Goal: Information Seeking & Learning: Compare options

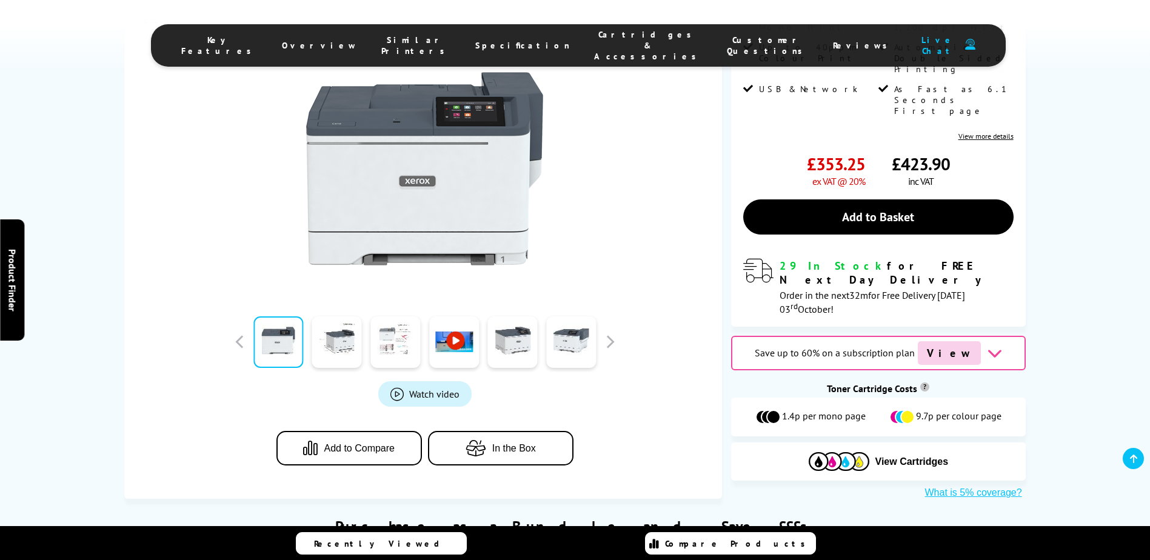
click at [375, 318] on link at bounding box center [395, 342] width 50 height 52
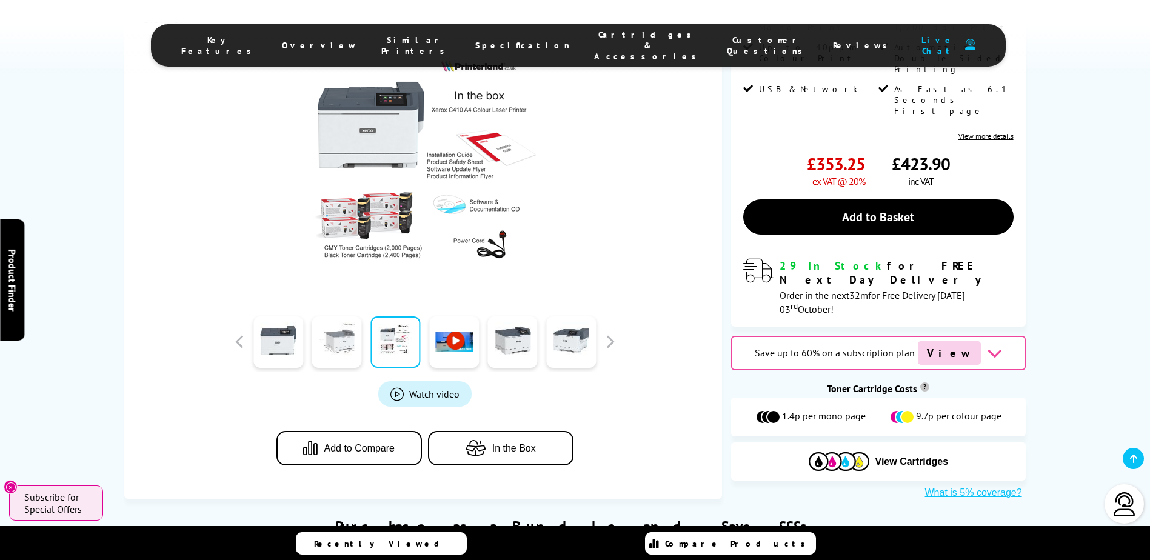
click at [359, 317] on link at bounding box center [337, 342] width 50 height 52
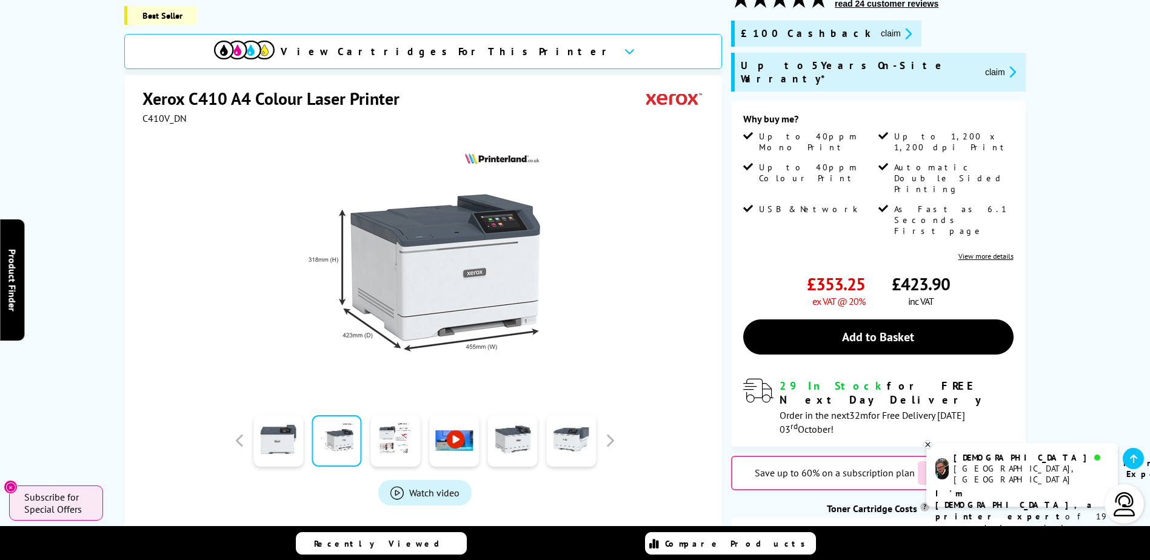
scroll to position [182, 0]
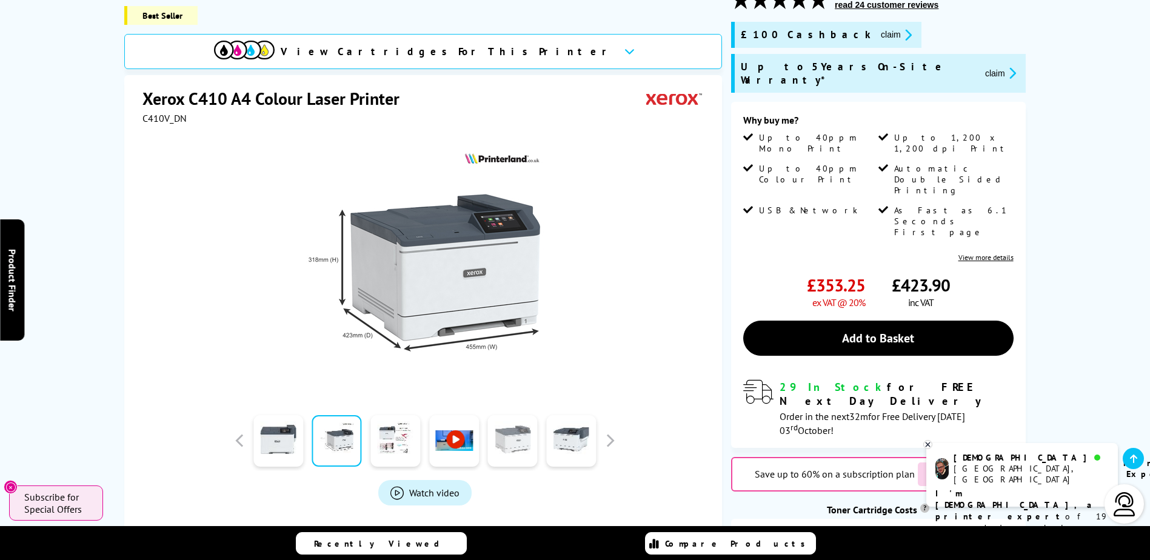
click at [507, 419] on link at bounding box center [513, 441] width 50 height 52
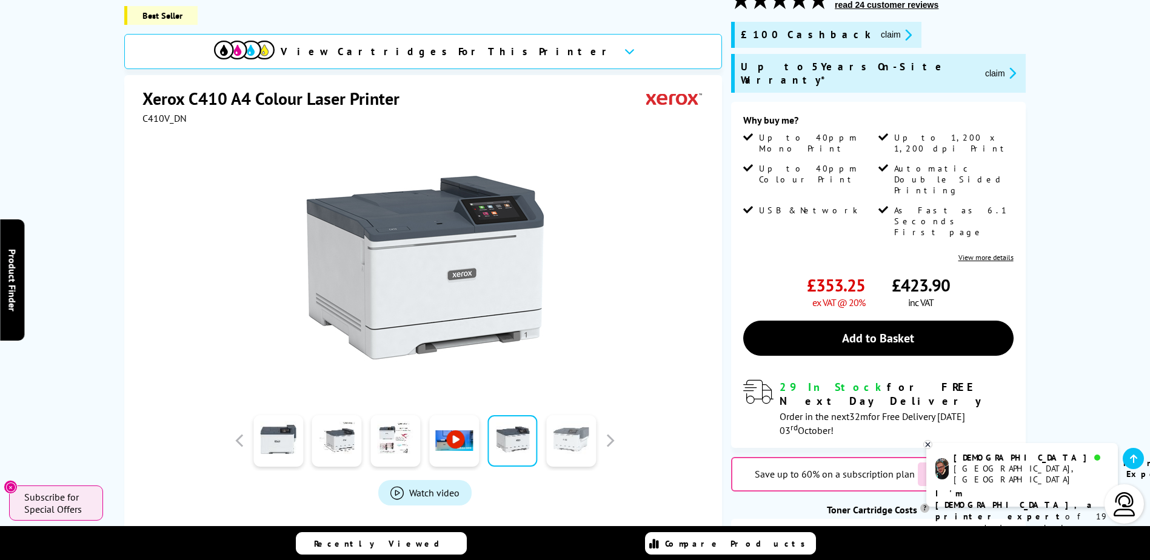
click at [561, 423] on link at bounding box center [571, 441] width 50 height 52
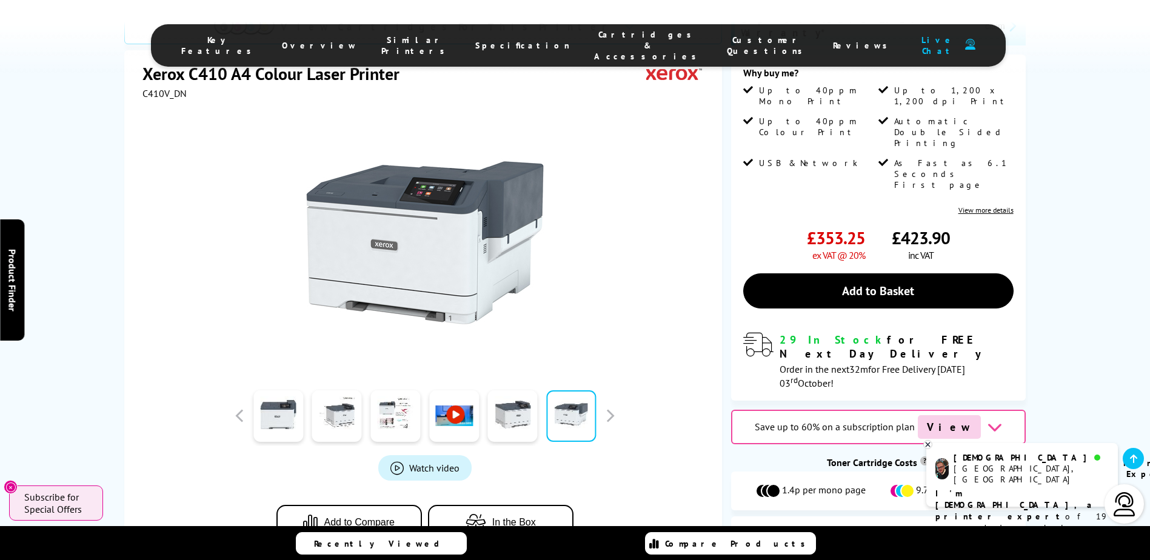
scroll to position [303, 0]
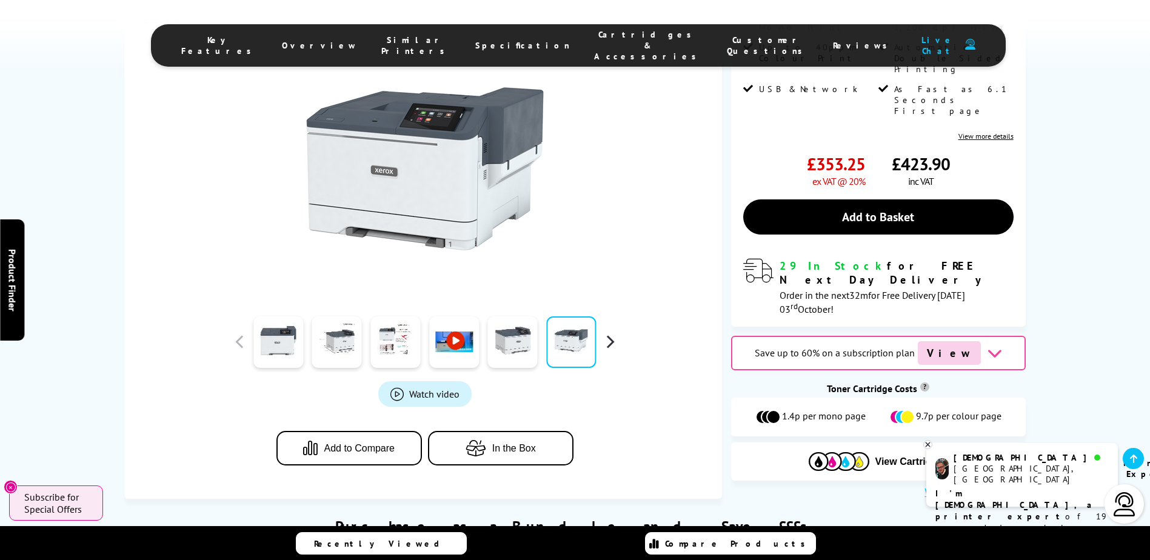
click at [614, 333] on button "button" at bounding box center [610, 342] width 18 height 18
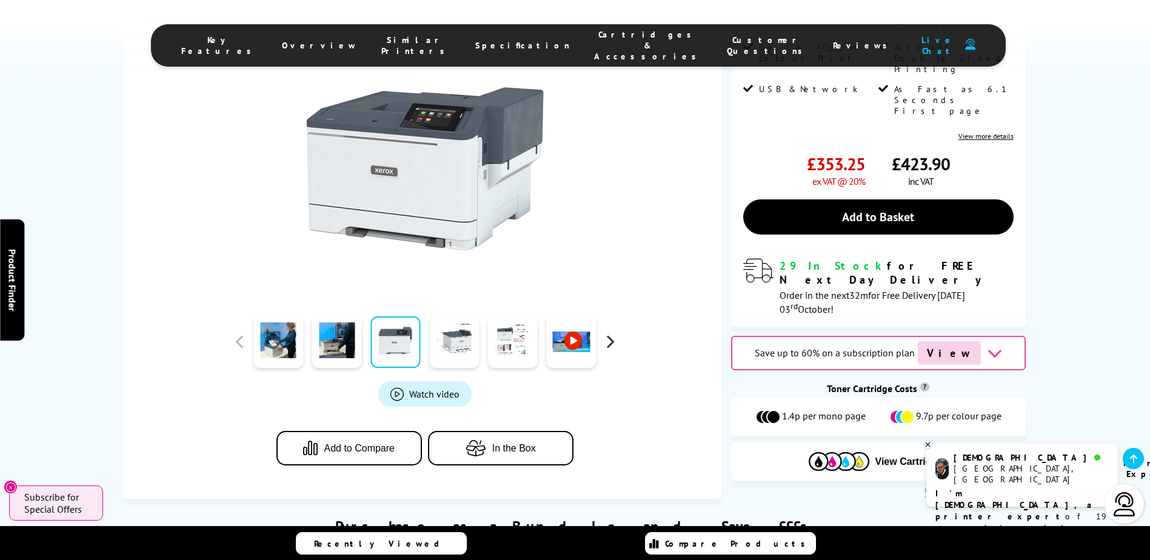
click at [614, 333] on button "button" at bounding box center [610, 342] width 18 height 18
click at [436, 316] on link at bounding box center [454, 342] width 50 height 52
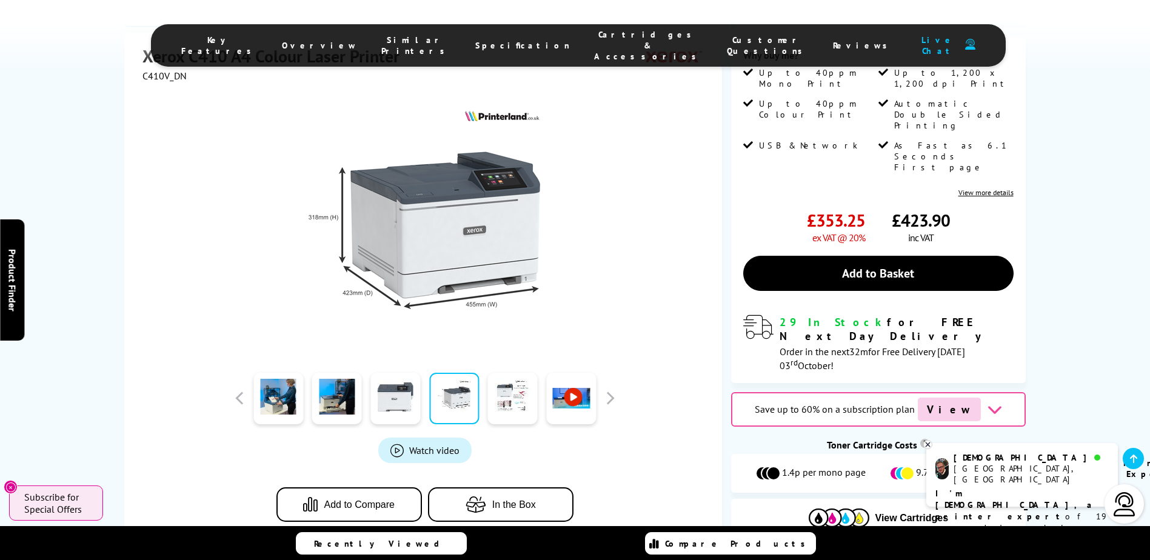
scroll to position [182, 0]
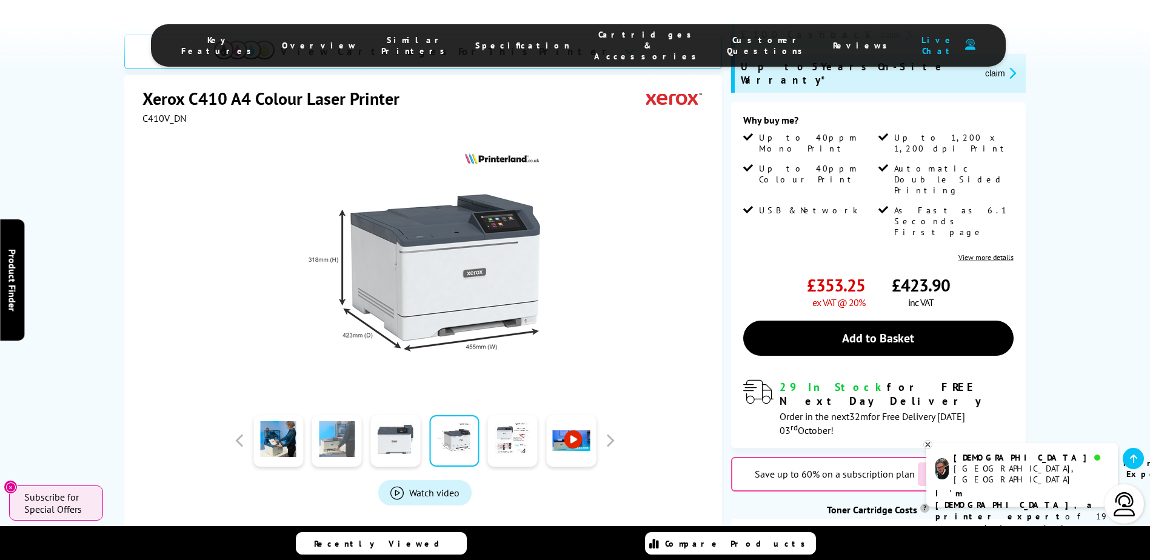
click at [337, 440] on link at bounding box center [337, 441] width 50 height 52
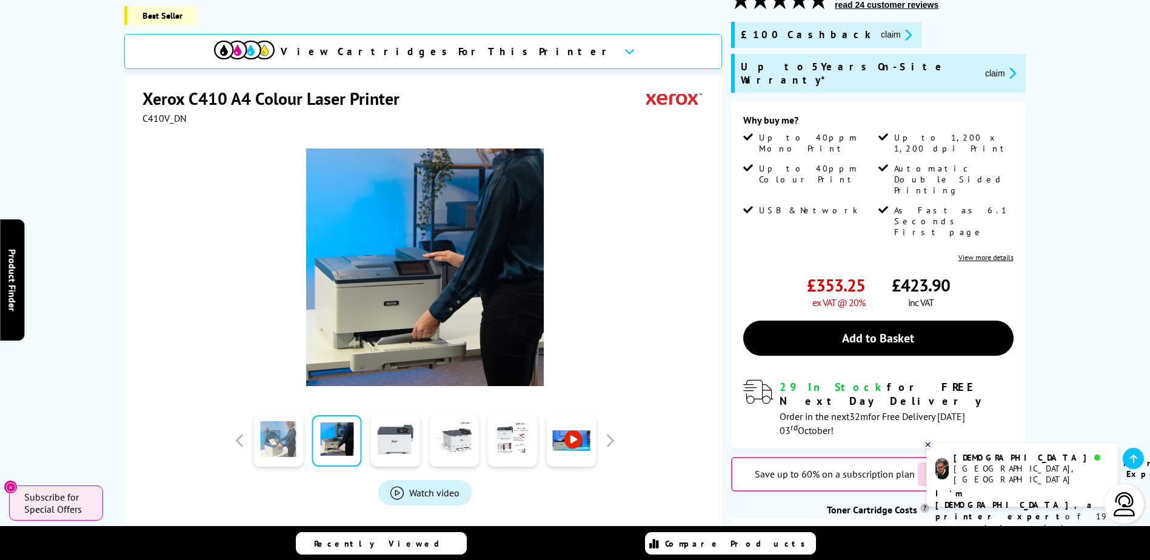
click at [286, 441] on link at bounding box center [278, 441] width 50 height 52
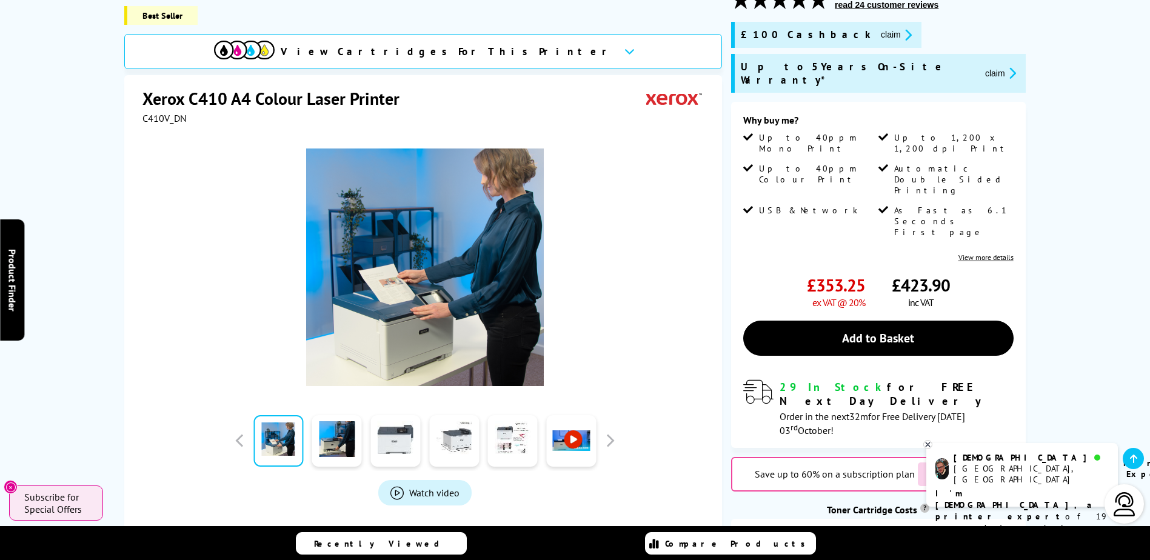
click at [256, 443] on link at bounding box center [278, 441] width 50 height 52
click at [233, 432] on button "button" at bounding box center [240, 441] width 18 height 18
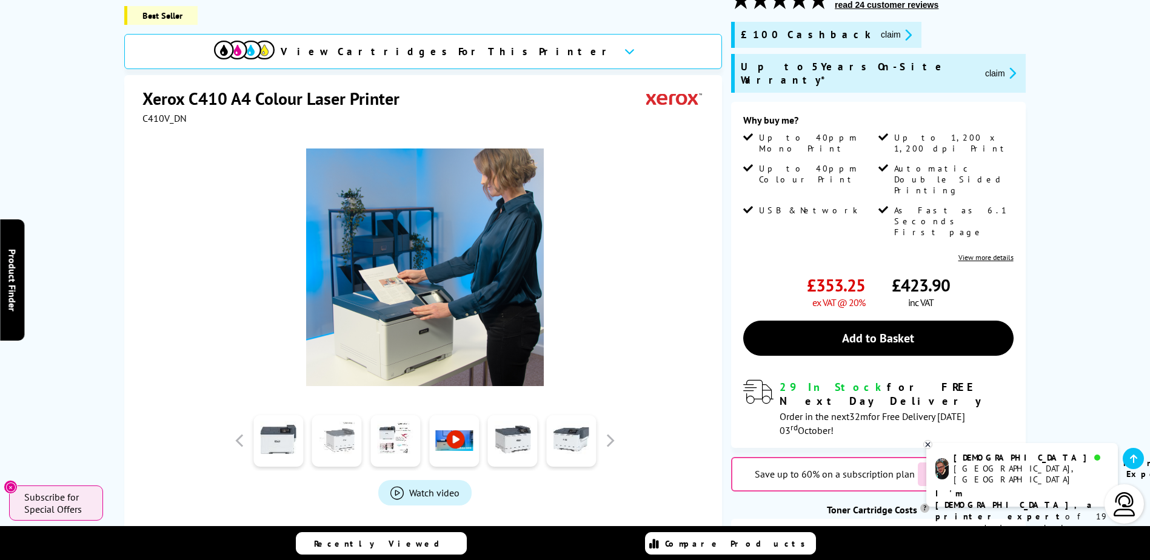
click at [319, 444] on link at bounding box center [337, 441] width 50 height 52
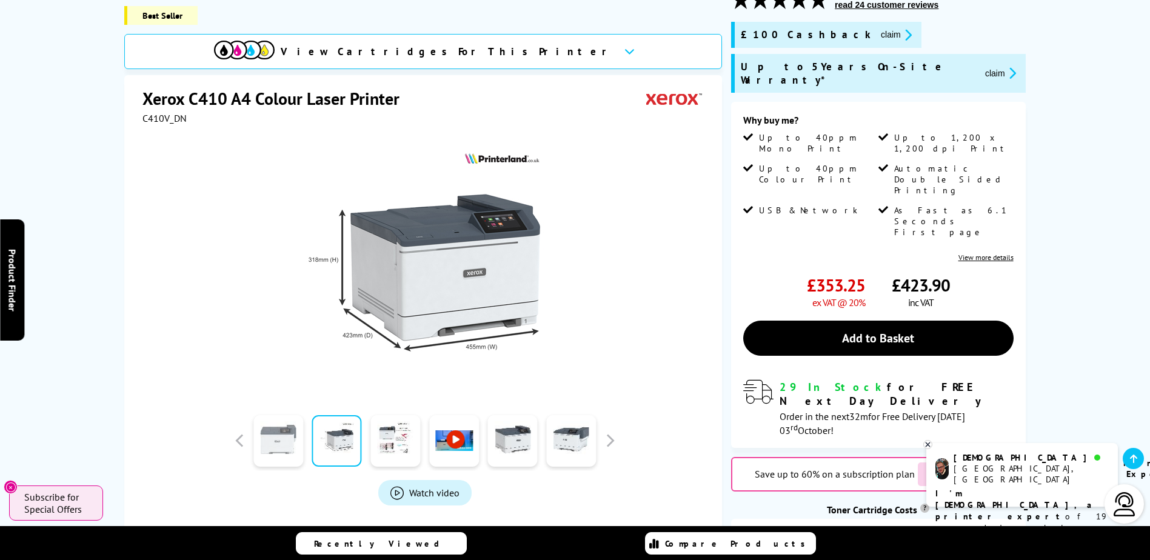
click at [299, 443] on link at bounding box center [278, 441] width 50 height 52
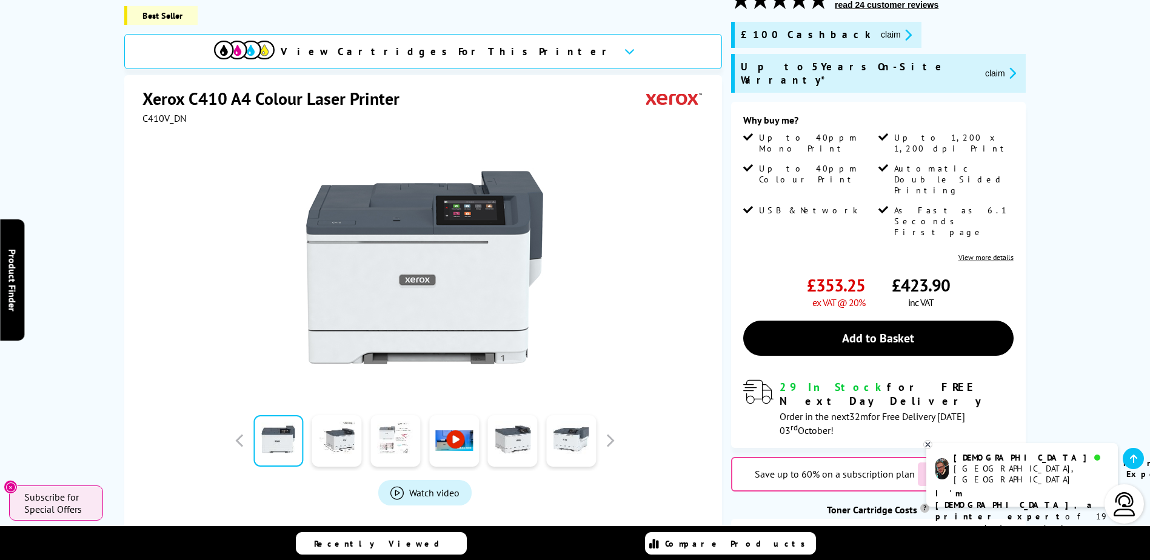
click at [398, 436] on link at bounding box center [395, 441] width 50 height 52
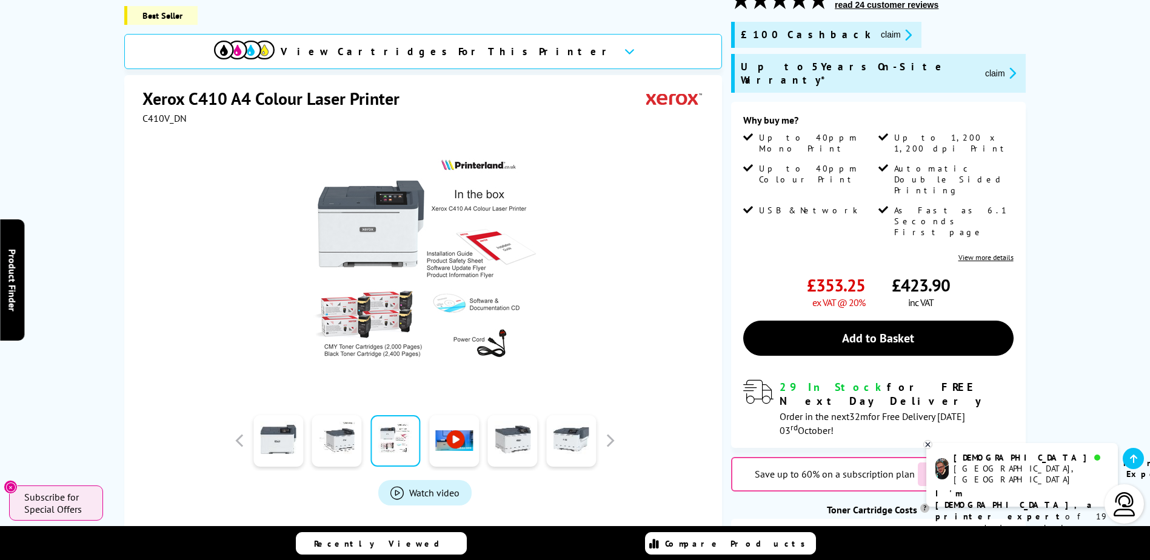
click at [467, 436] on link at bounding box center [454, 441] width 50 height 52
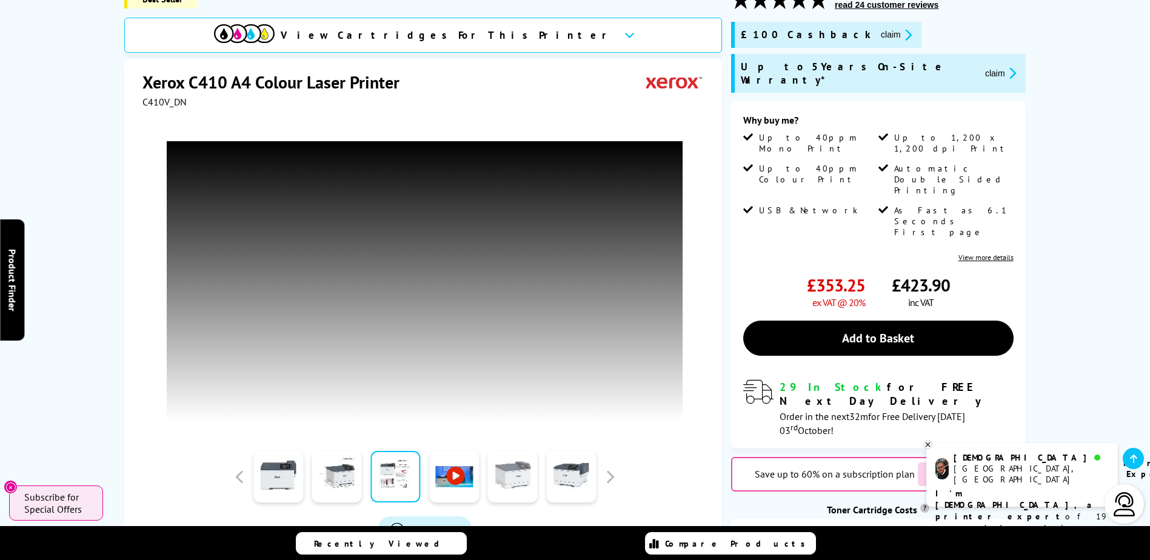
click at [493, 476] on link at bounding box center [513, 477] width 50 height 52
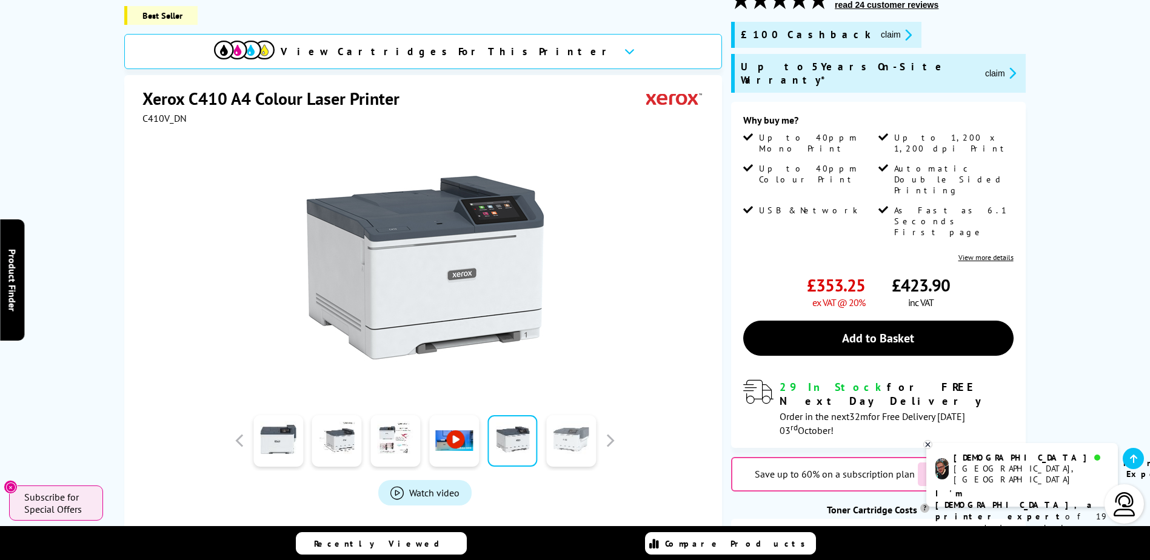
click at [564, 415] on link at bounding box center [571, 441] width 50 height 52
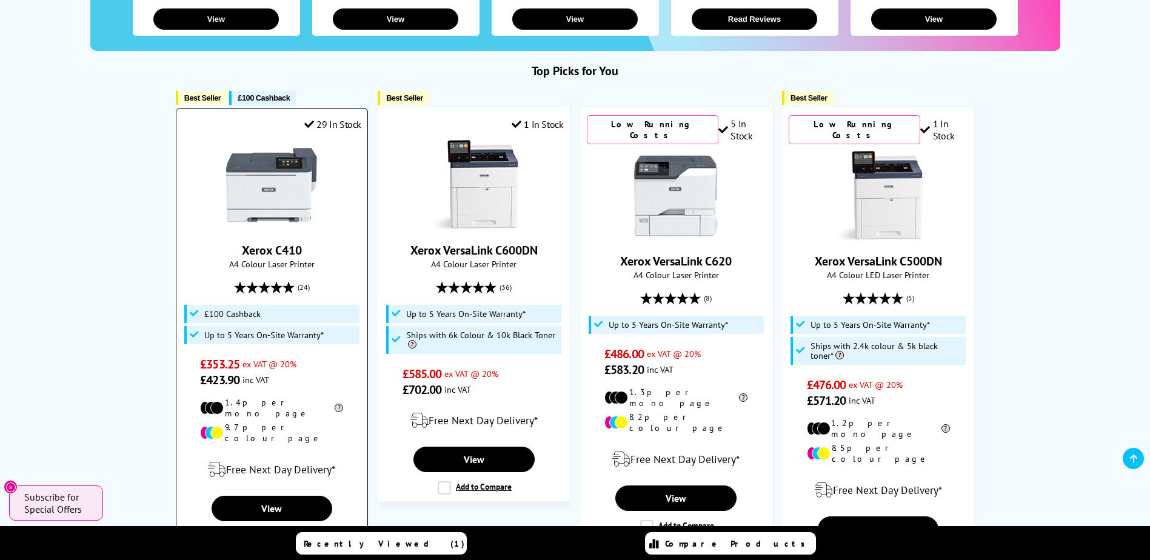
scroll to position [424, 0]
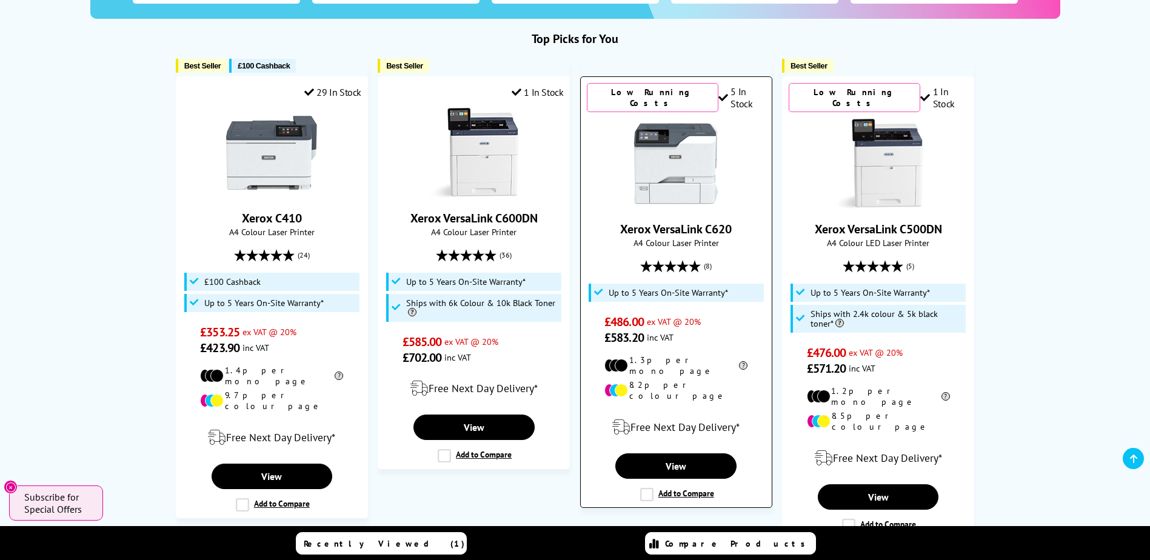
click at [672, 221] on link "Xerox VersaLink C620" at bounding box center [676, 229] width 112 height 16
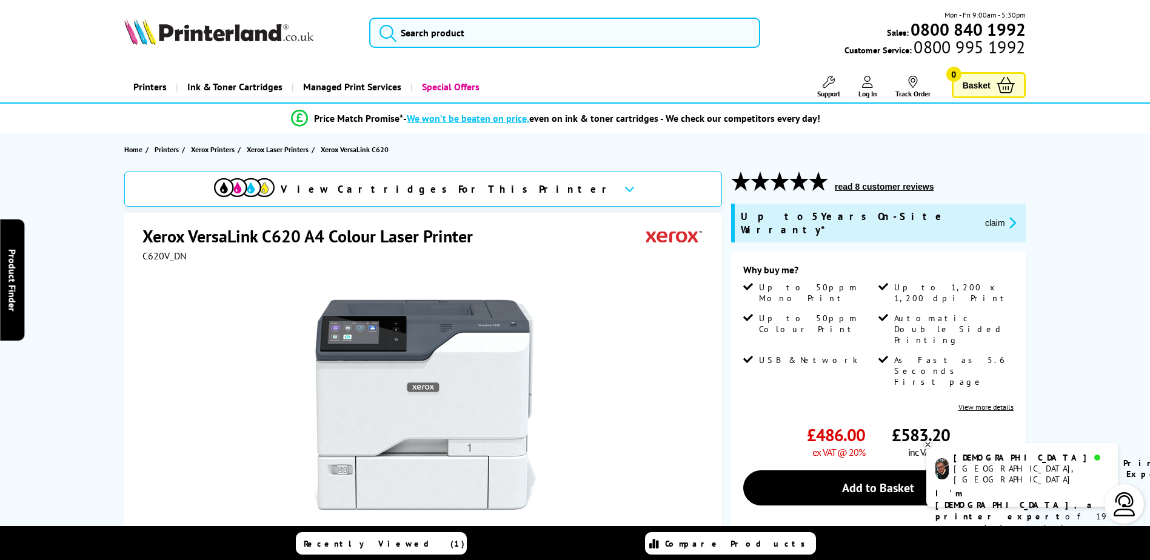
scroll to position [121, 0]
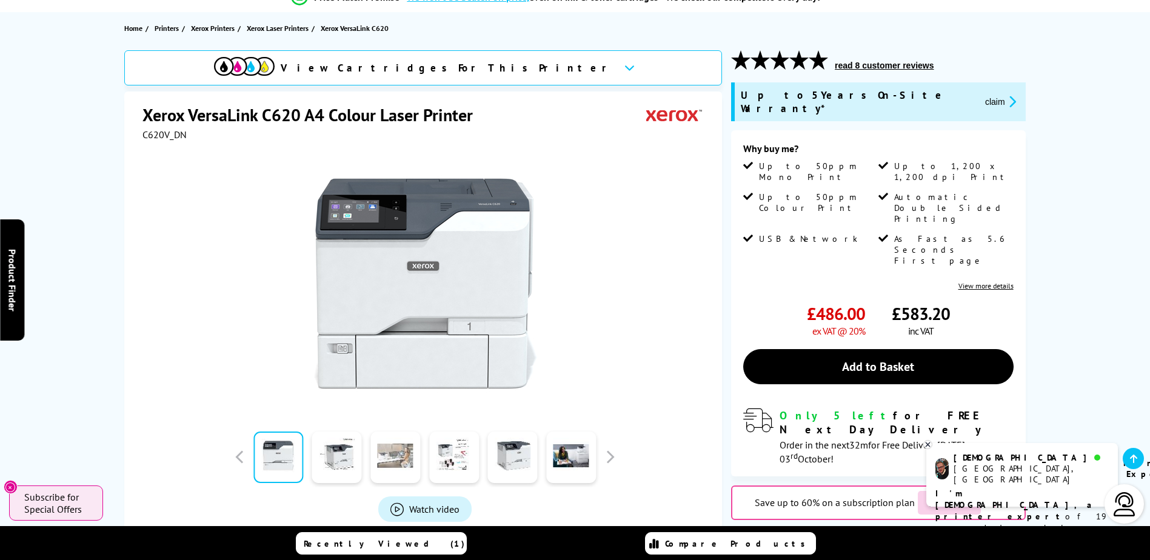
click at [394, 455] on link at bounding box center [395, 458] width 50 height 52
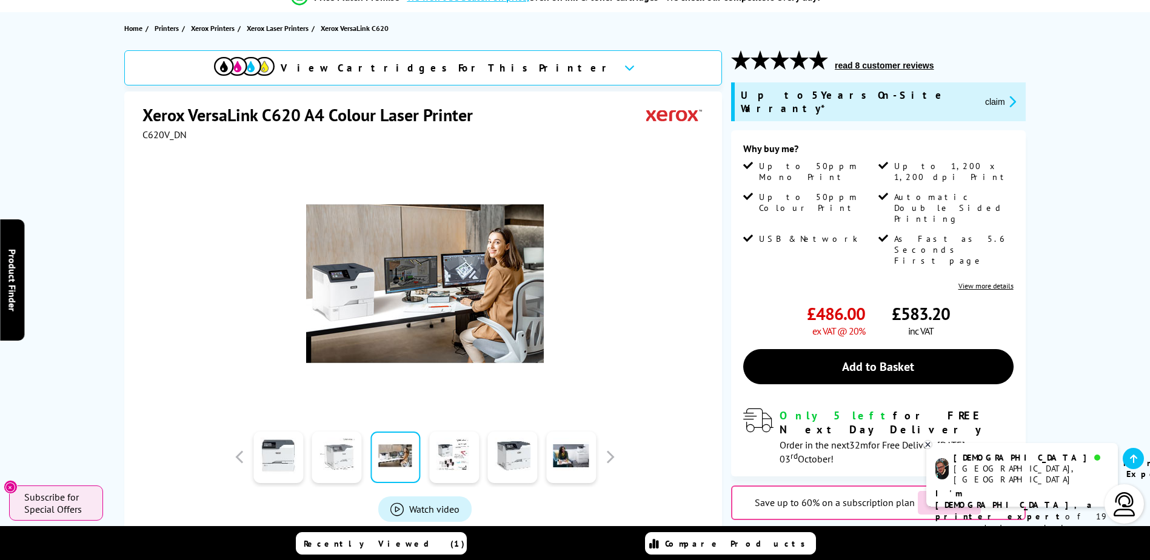
click at [357, 458] on link at bounding box center [337, 458] width 50 height 52
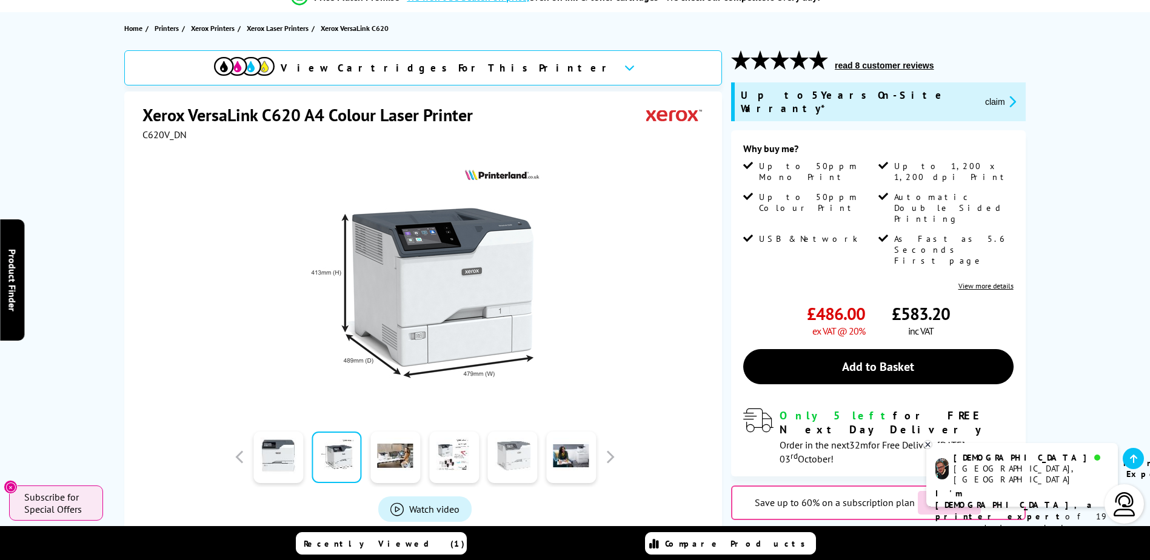
click at [489, 463] on link at bounding box center [513, 458] width 50 height 52
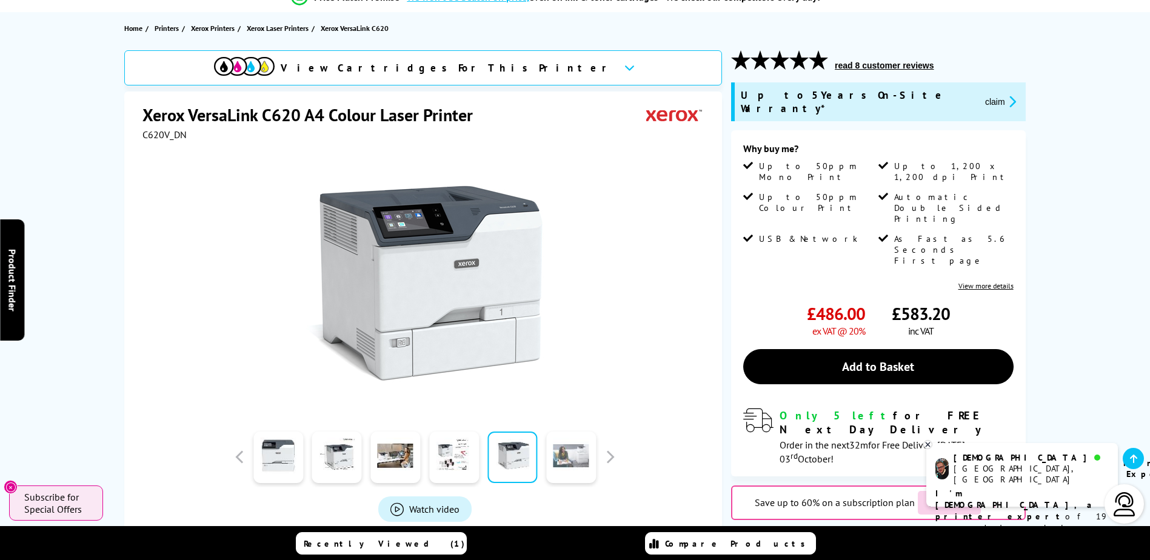
click at [550, 464] on link at bounding box center [571, 458] width 50 height 52
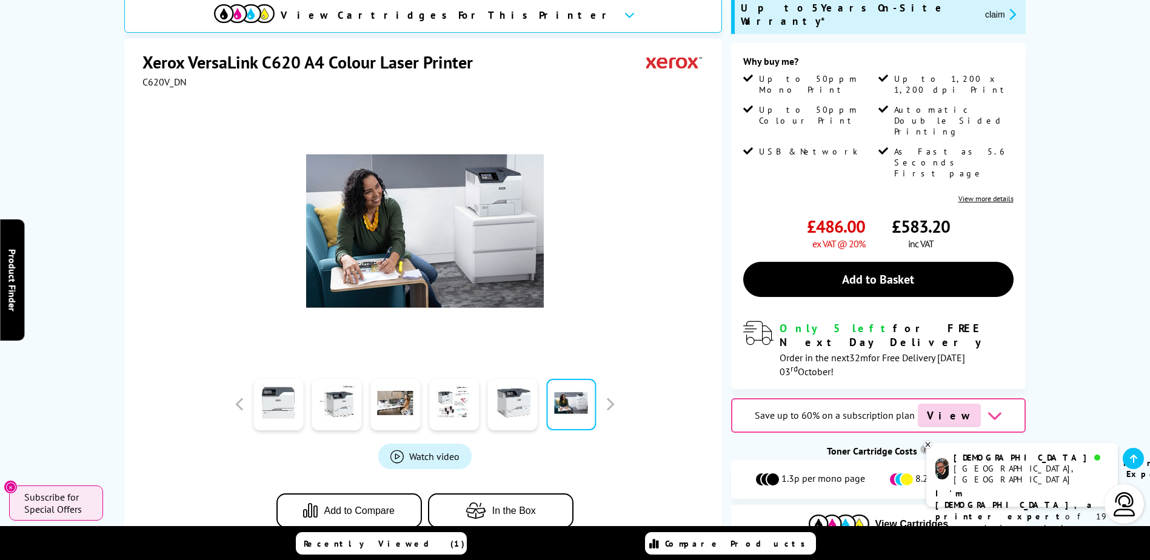
scroll to position [182, 0]
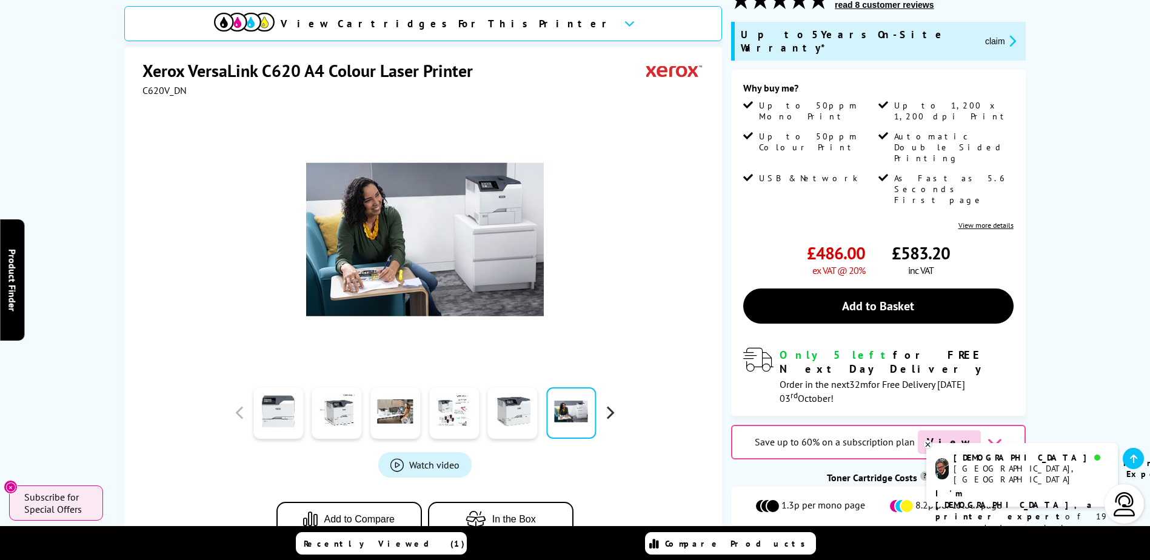
click at [611, 404] on button "button" at bounding box center [610, 413] width 18 height 18
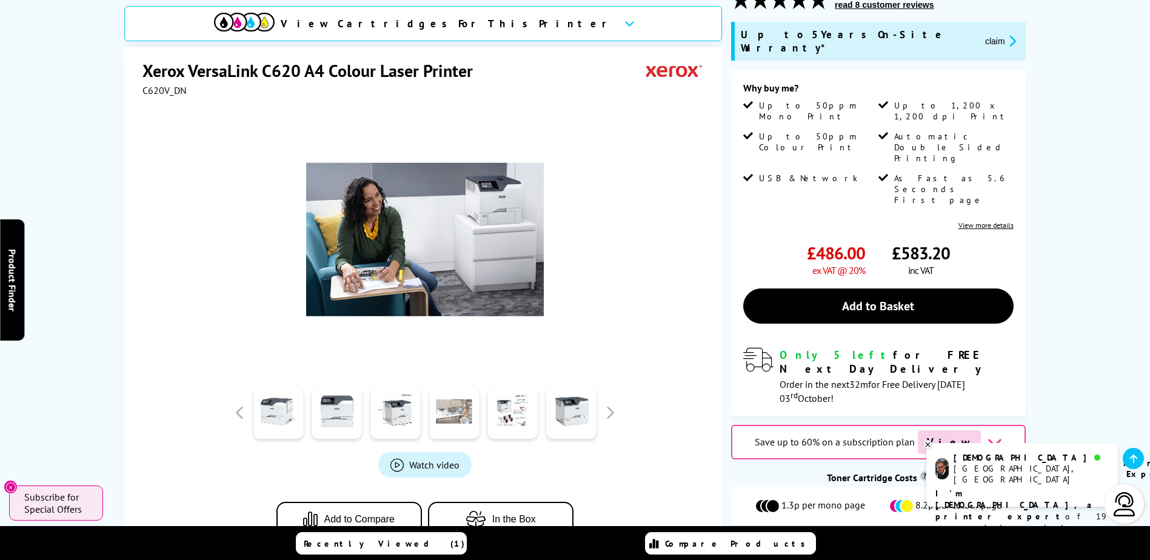
click at [463, 395] on link at bounding box center [454, 413] width 50 height 52
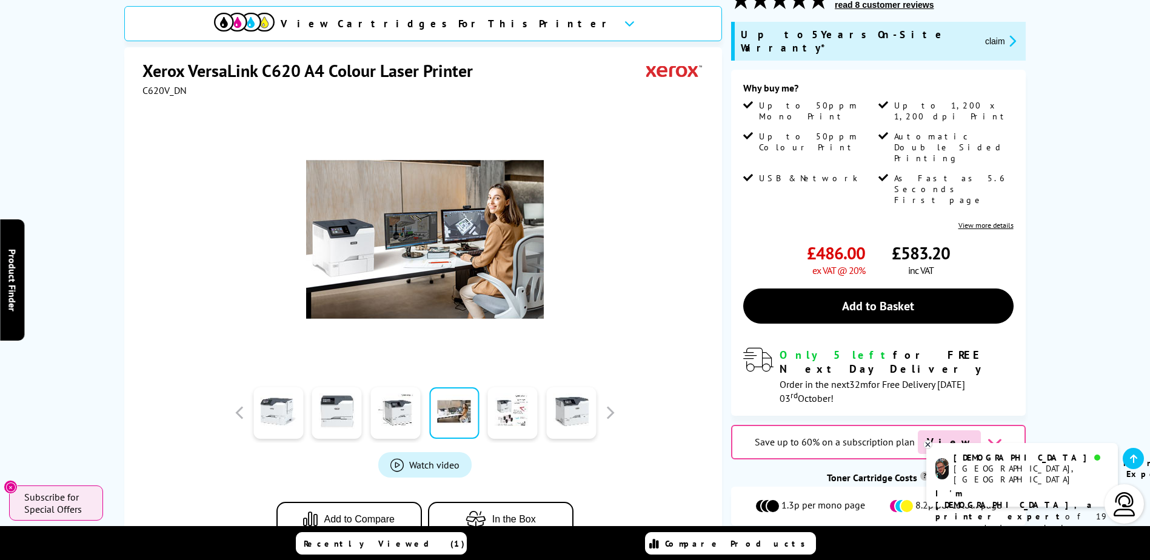
click at [487, 395] on div at bounding box center [512, 413] width 59 height 61
click at [520, 397] on link at bounding box center [513, 413] width 50 height 52
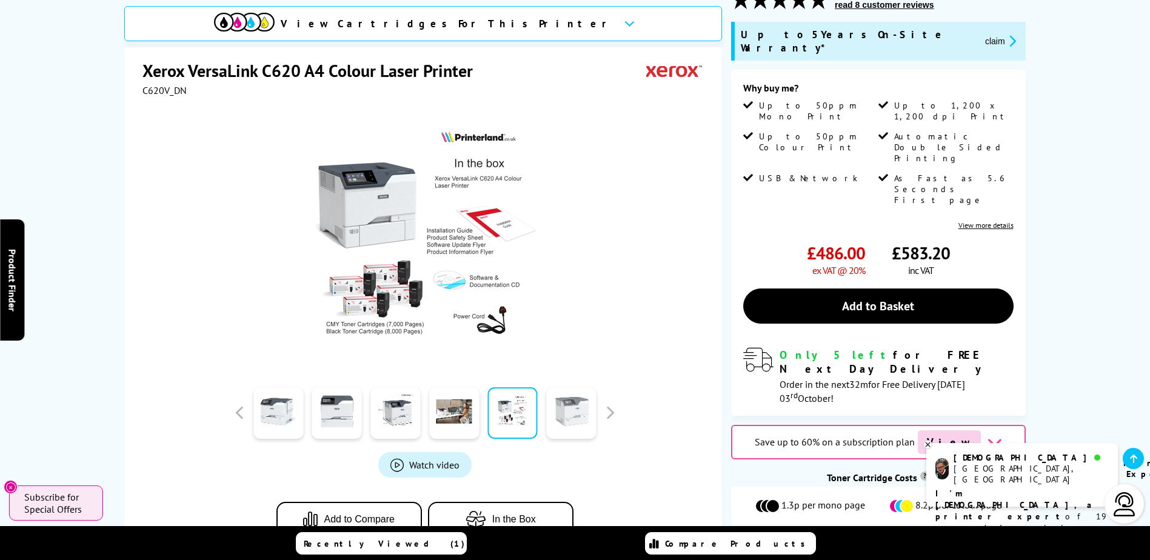
click at [557, 397] on link at bounding box center [571, 413] width 50 height 52
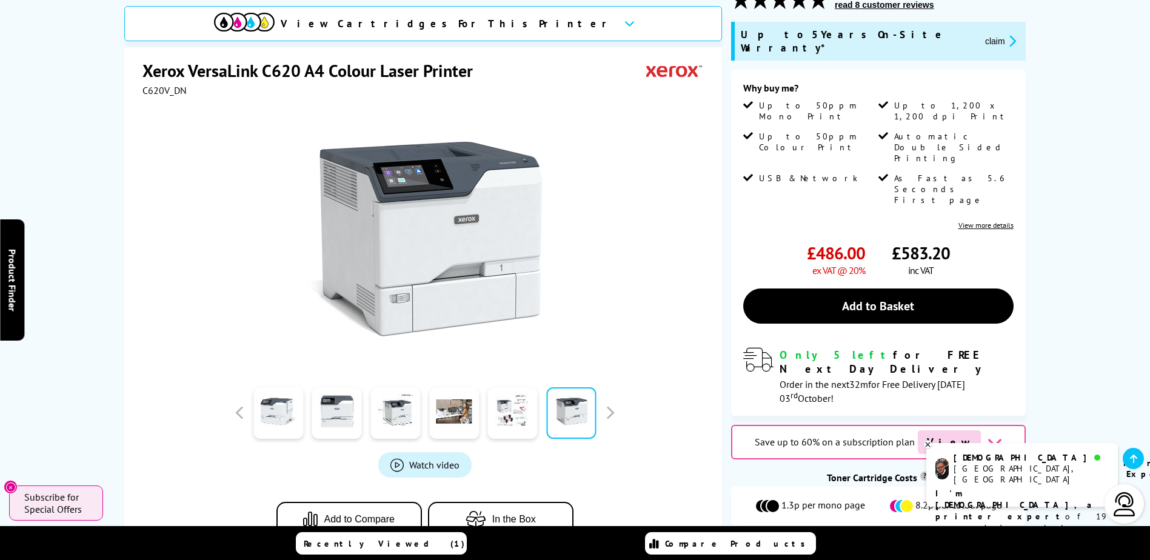
click at [363, 396] on div at bounding box center [336, 413] width 59 height 61
click at [347, 401] on link at bounding box center [337, 413] width 50 height 52
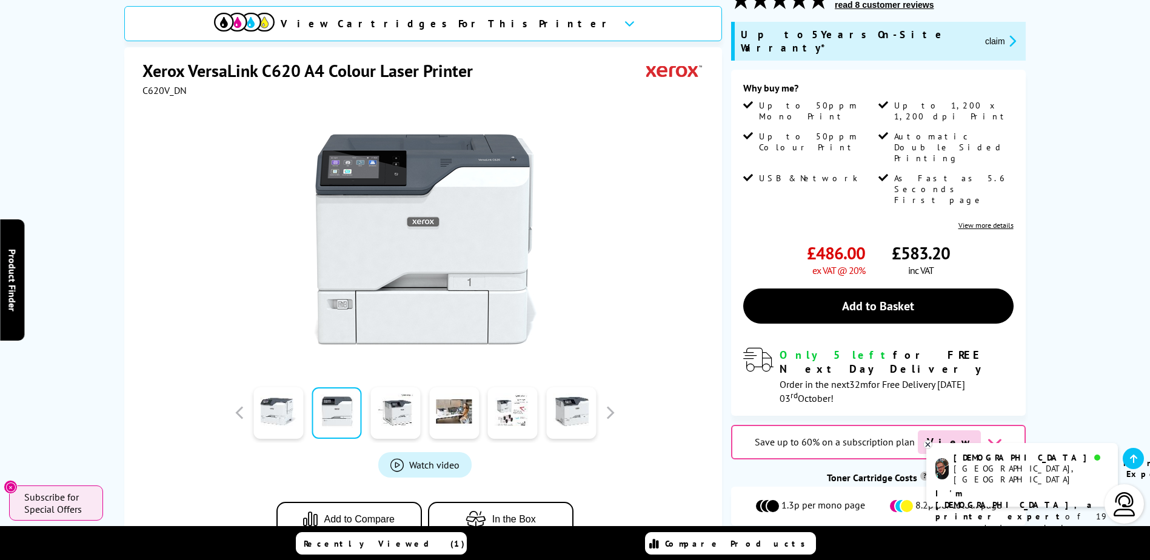
click at [316, 403] on link at bounding box center [337, 413] width 50 height 52
click at [295, 404] on link at bounding box center [278, 413] width 50 height 52
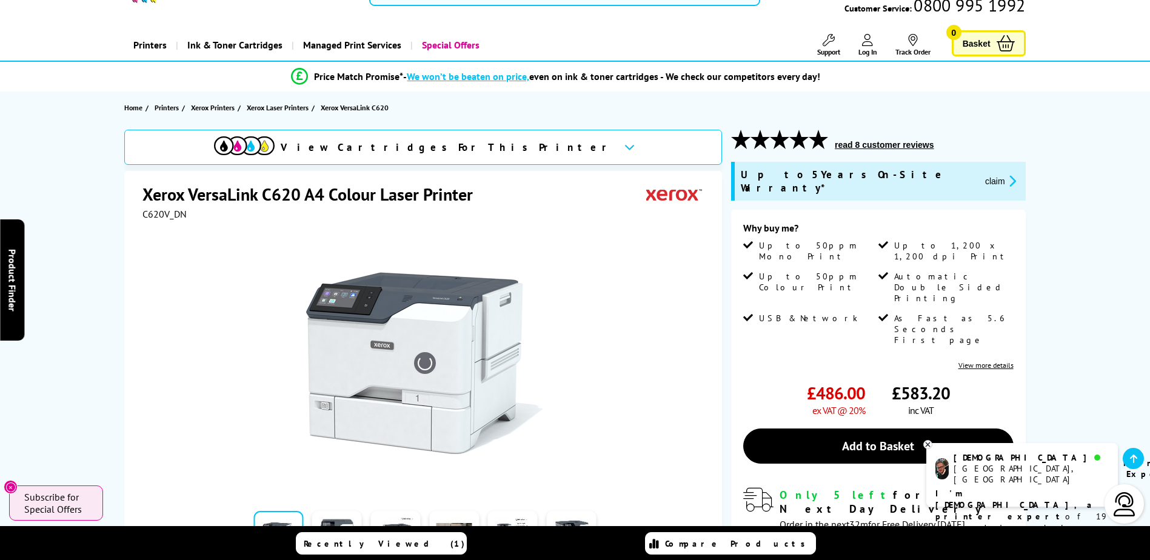
scroll to position [0, 0]
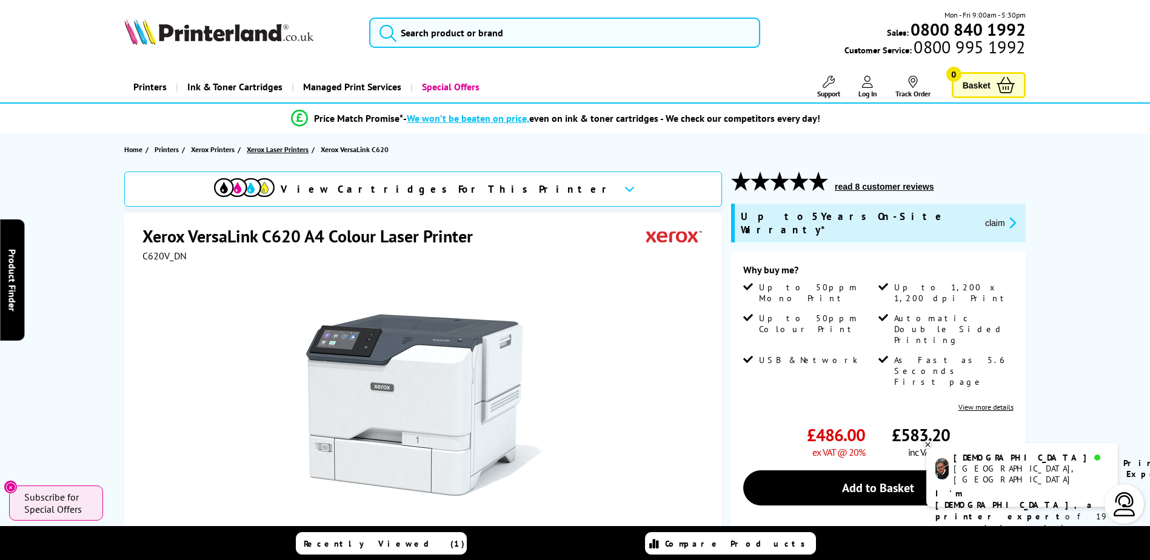
click at [284, 147] on span "Xerox Laser Printers" at bounding box center [278, 149] width 62 height 13
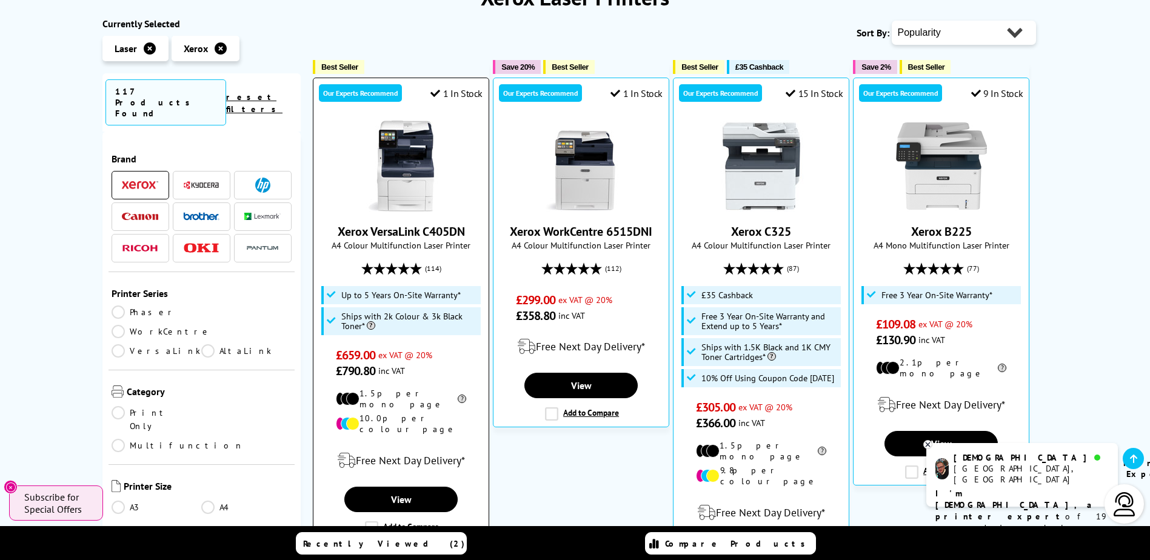
scroll to position [182, 0]
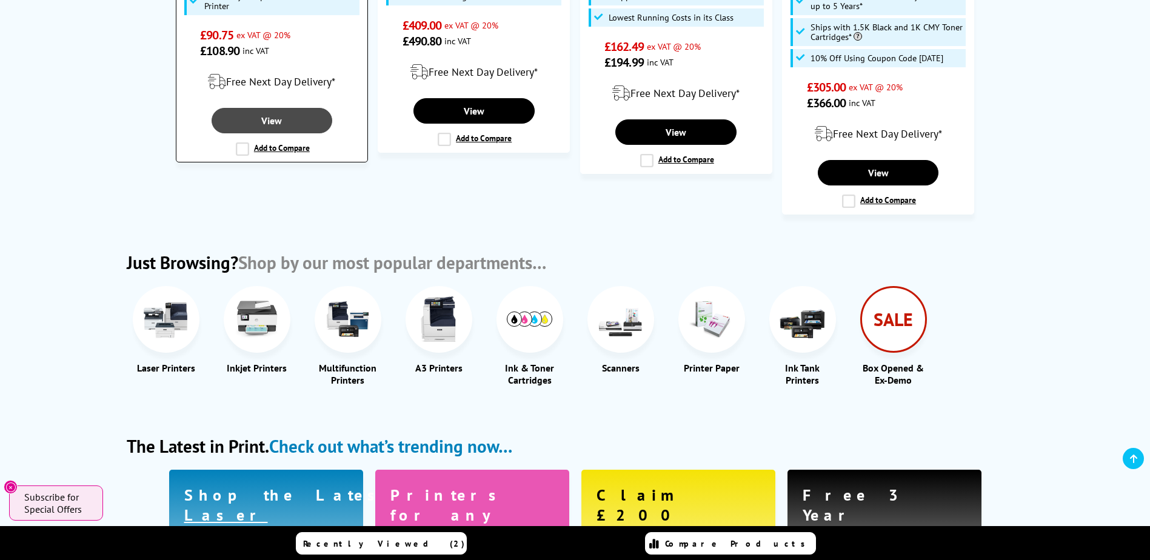
scroll to position [1212, 0]
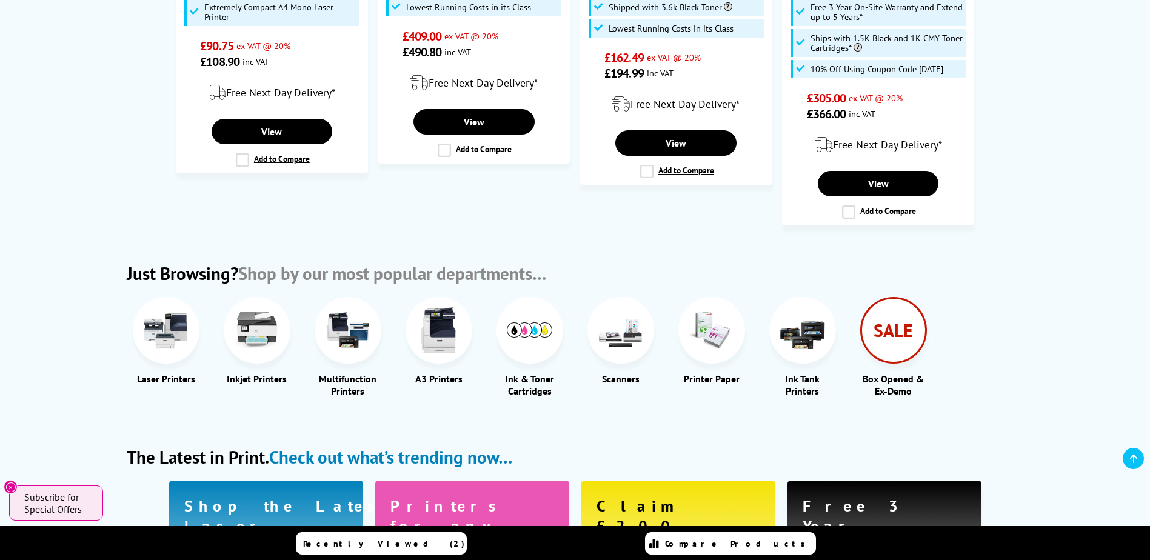
click at [178, 310] on img at bounding box center [165, 329] width 45 height 45
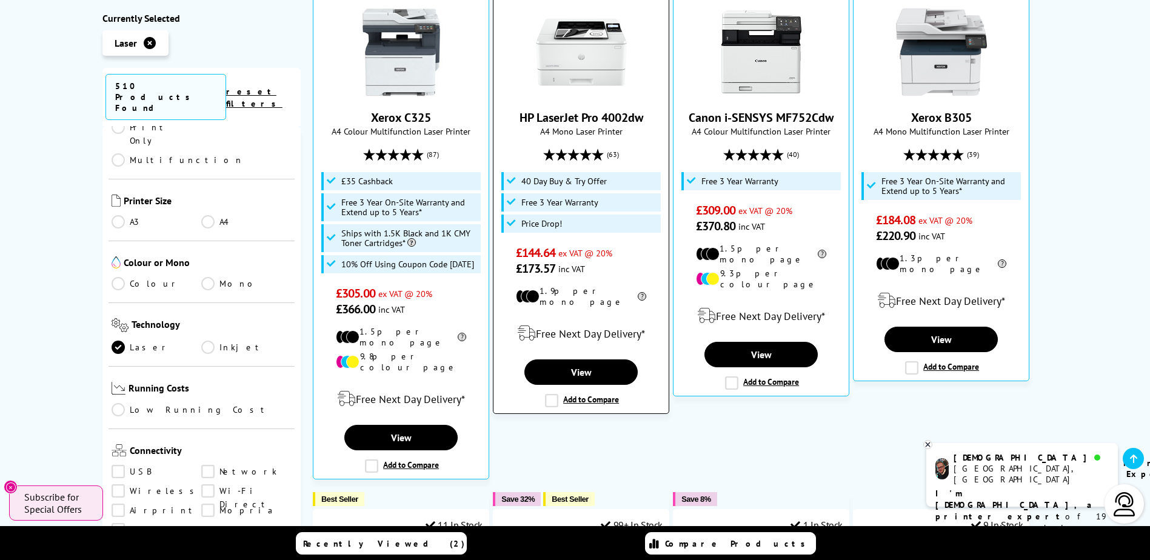
scroll to position [424, 0]
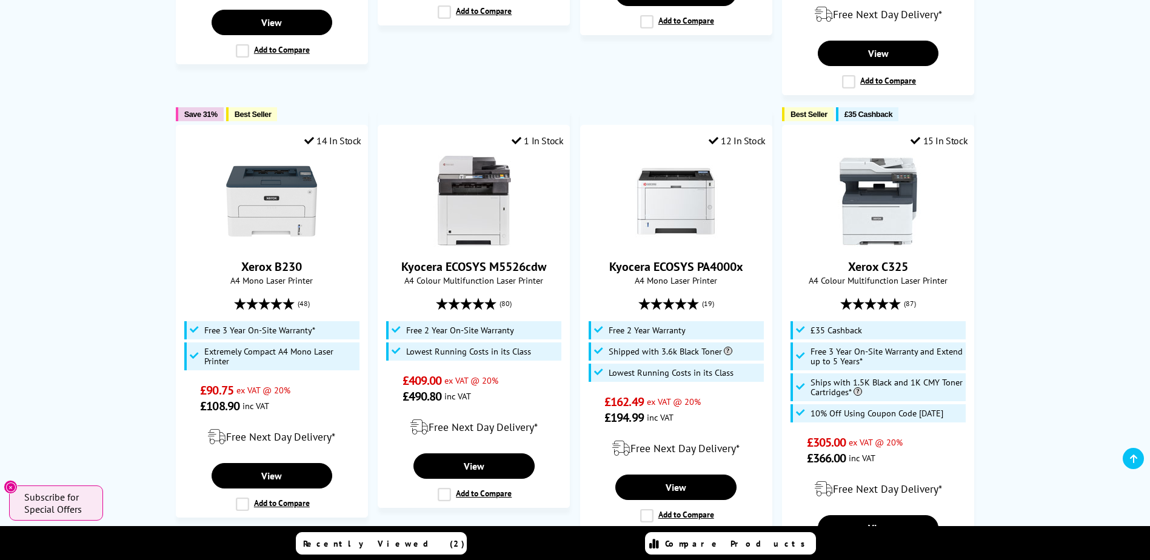
scroll to position [849, 0]
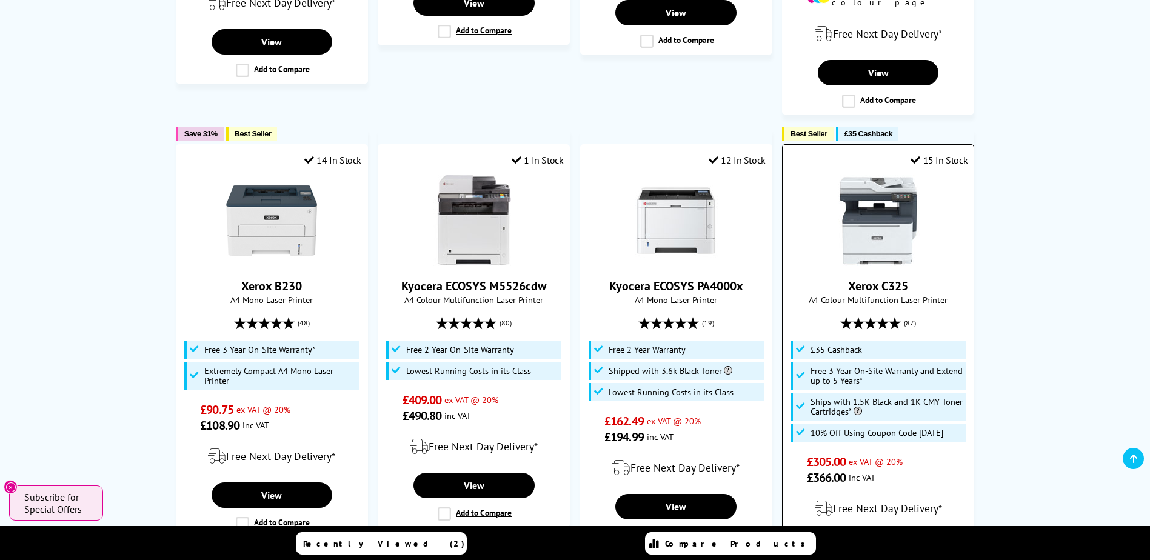
click at [898, 193] on img at bounding box center [878, 220] width 91 height 91
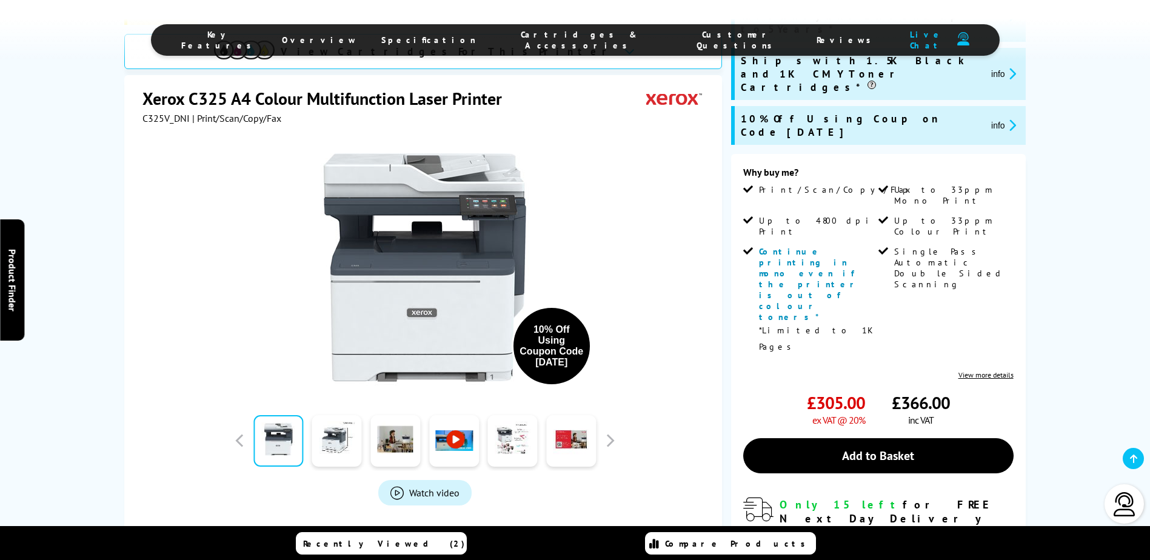
scroll to position [303, 0]
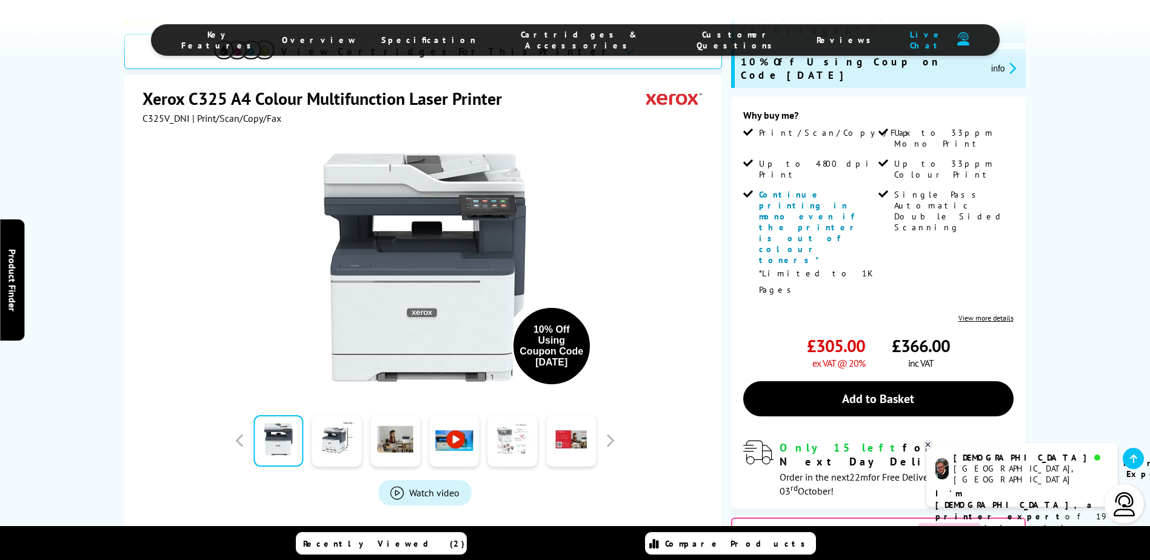
click at [503, 415] on link at bounding box center [513, 441] width 50 height 52
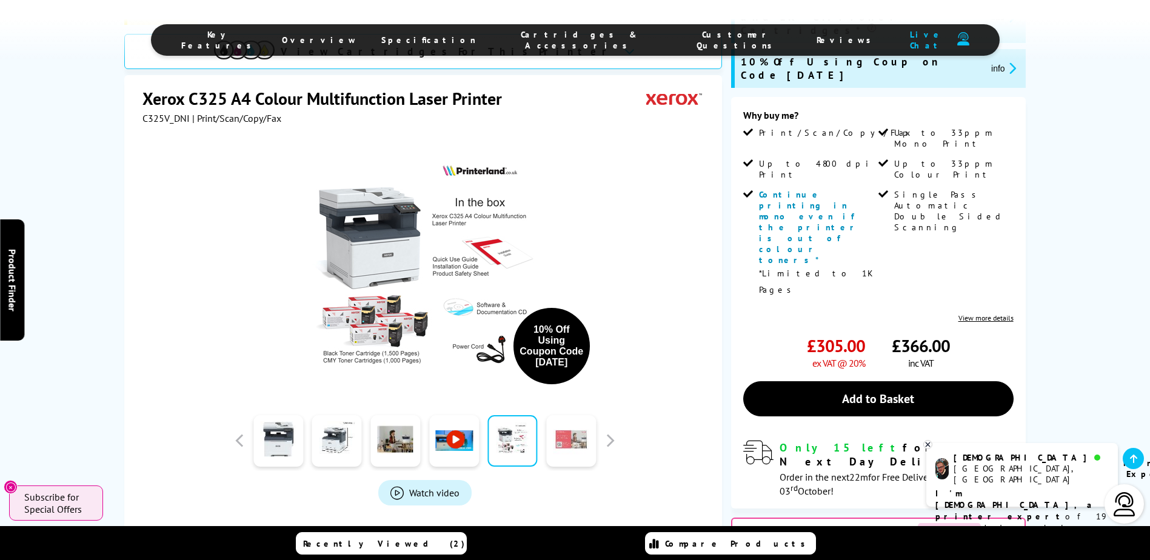
click at [556, 415] on link at bounding box center [571, 441] width 50 height 52
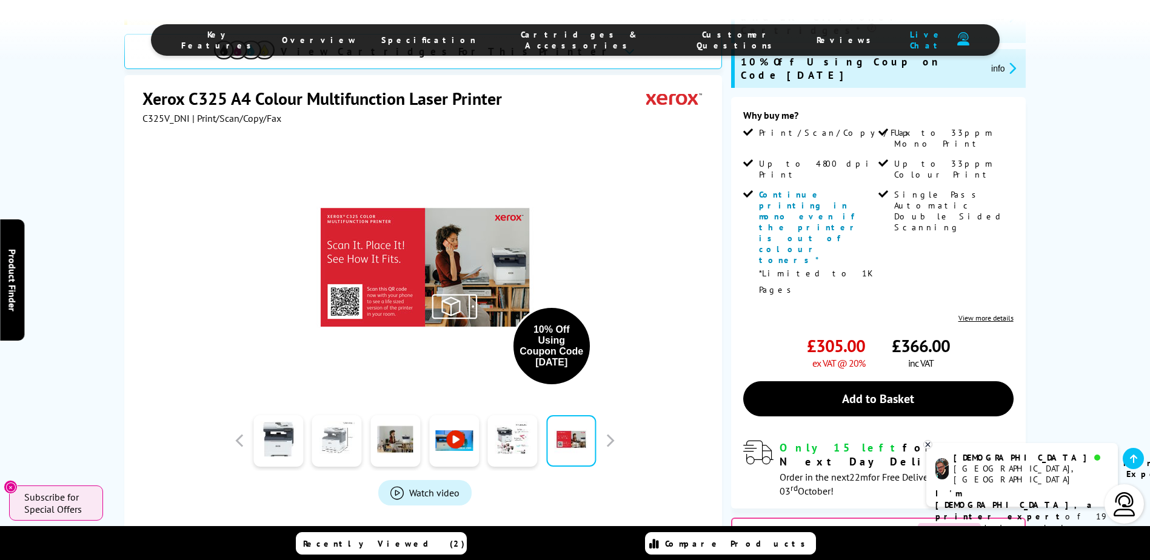
click at [345, 415] on link at bounding box center [337, 441] width 50 height 52
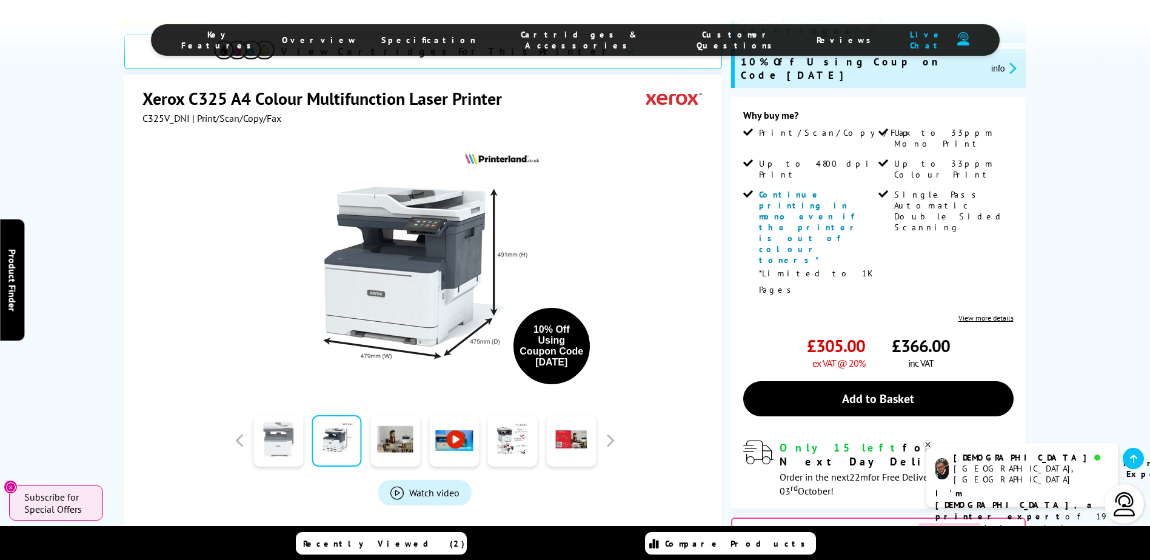
click at [286, 415] on link at bounding box center [278, 441] width 50 height 52
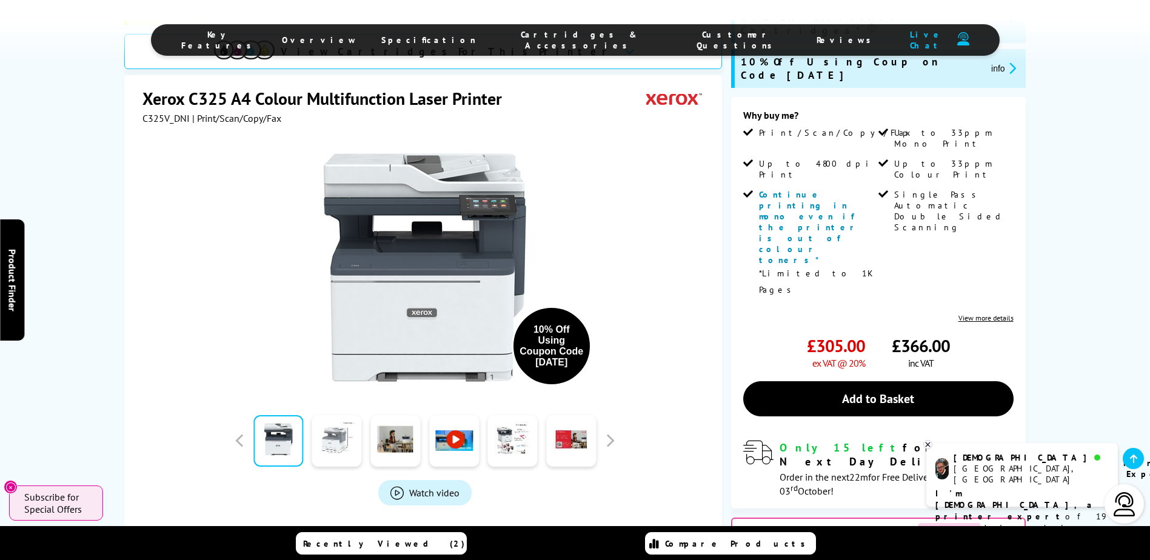
click at [340, 415] on link at bounding box center [337, 441] width 50 height 52
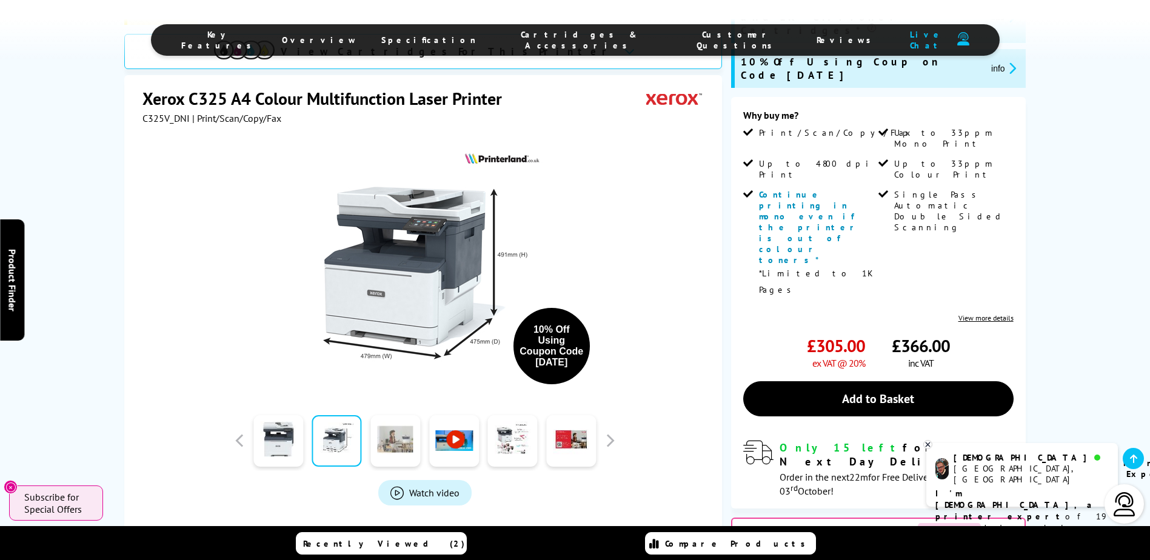
click at [383, 415] on link at bounding box center [395, 441] width 50 height 52
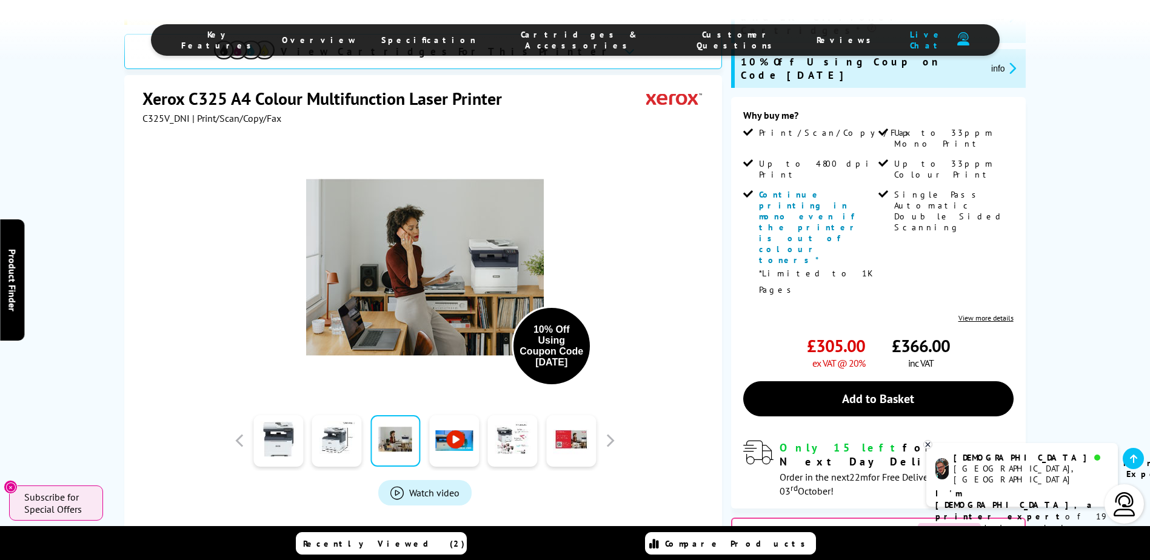
click at [429, 415] on link at bounding box center [454, 441] width 50 height 52
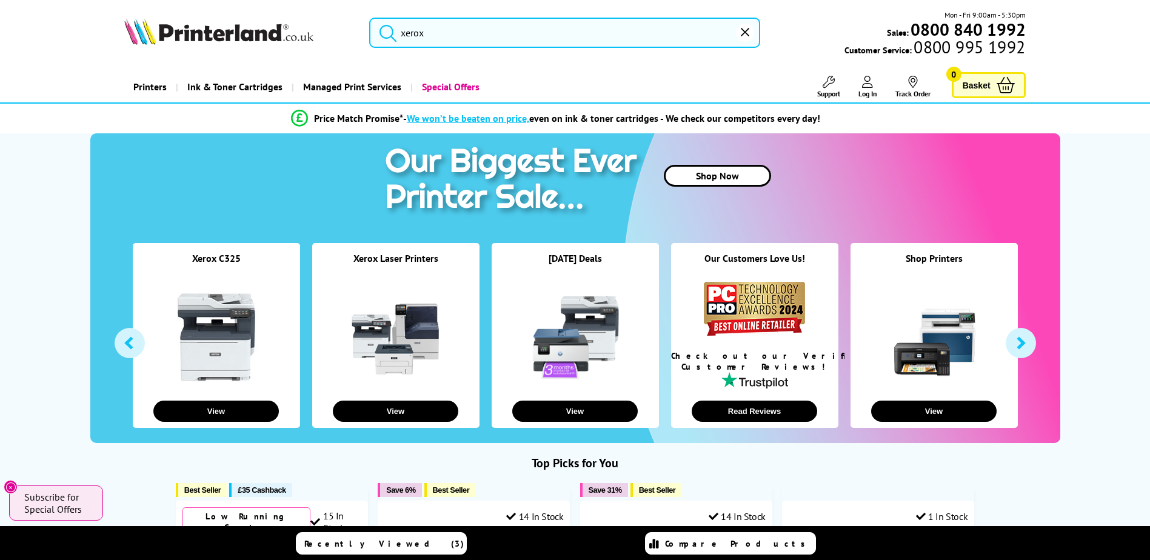
type input "xer"
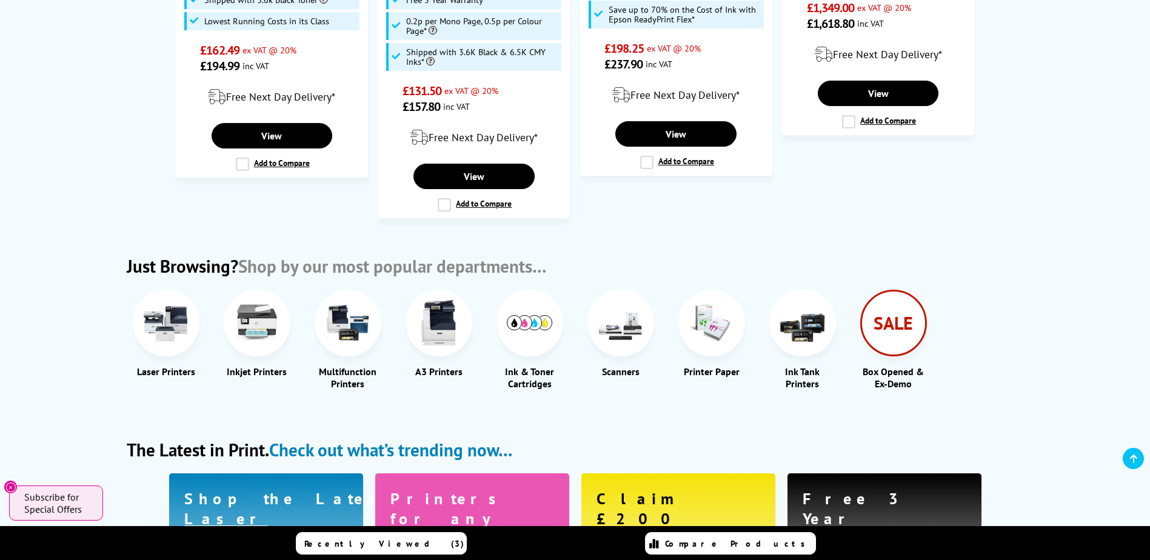
scroll to position [1273, 0]
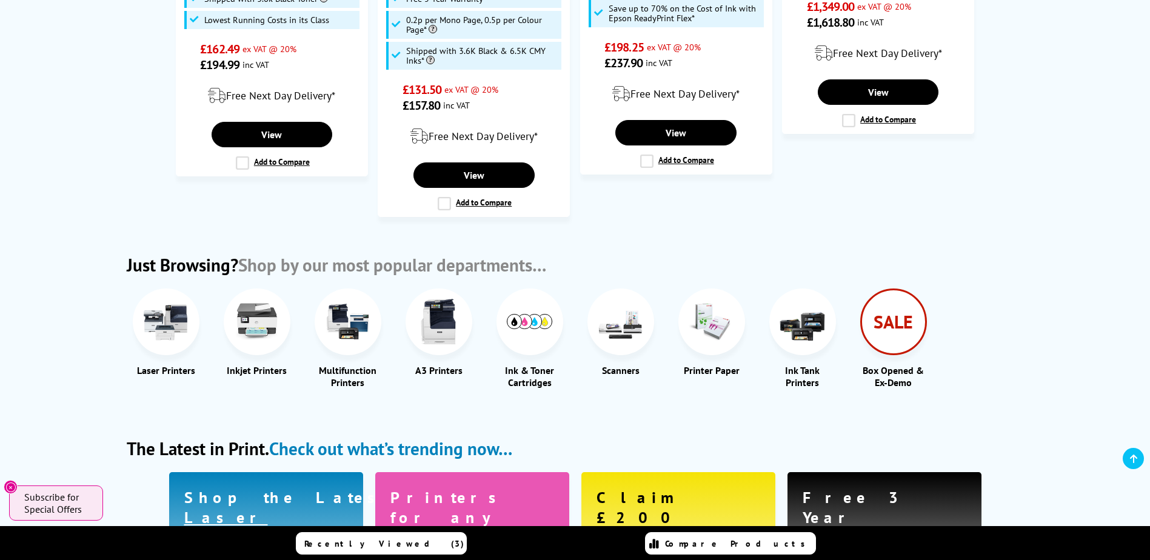
click at [163, 299] on img at bounding box center [165, 321] width 45 height 45
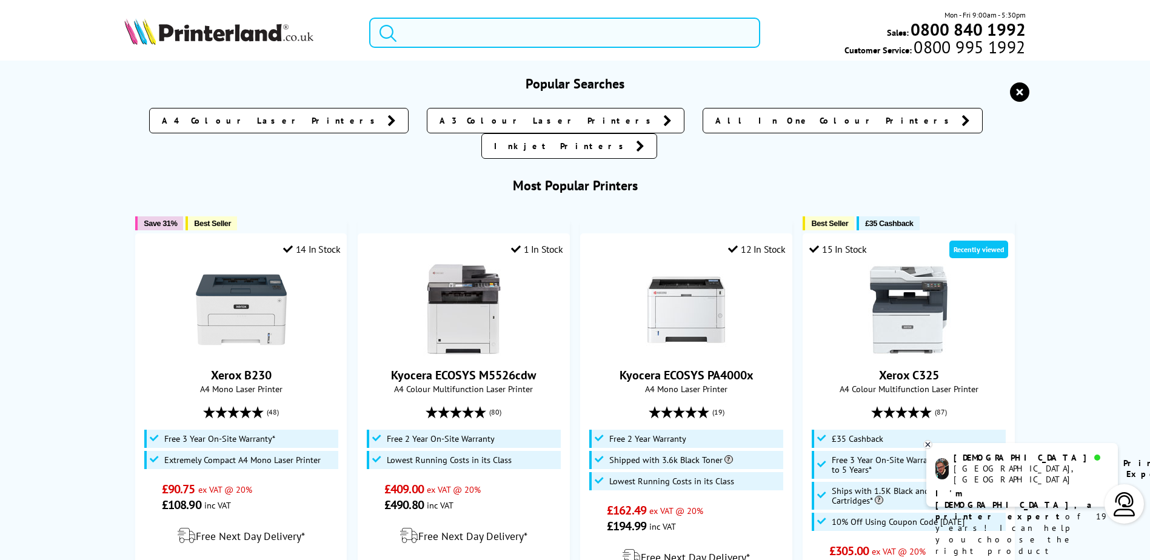
click at [472, 33] on input "search" at bounding box center [564, 33] width 391 height 30
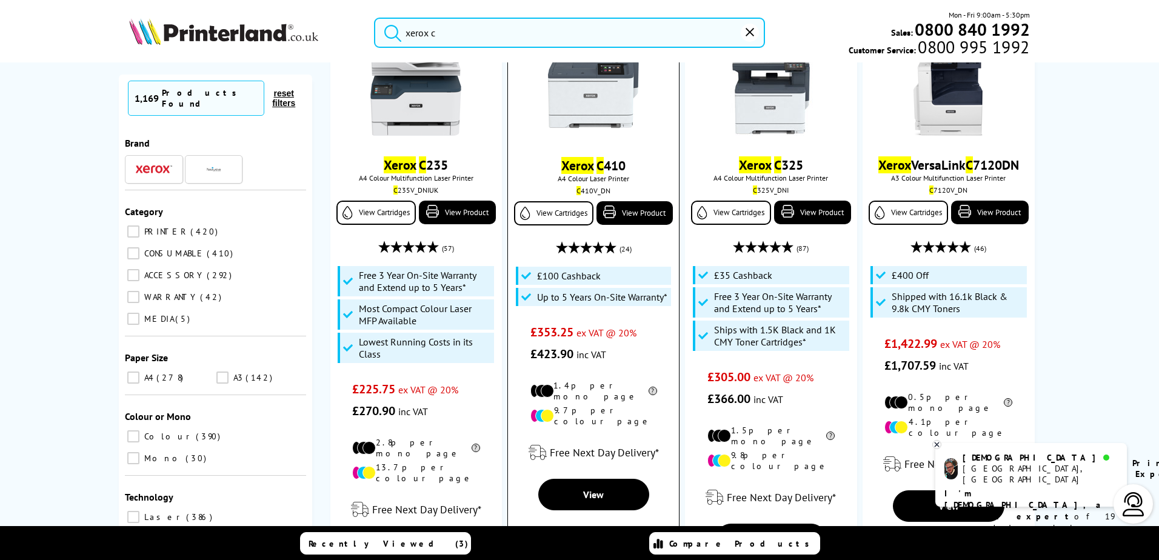
scroll to position [121, 0]
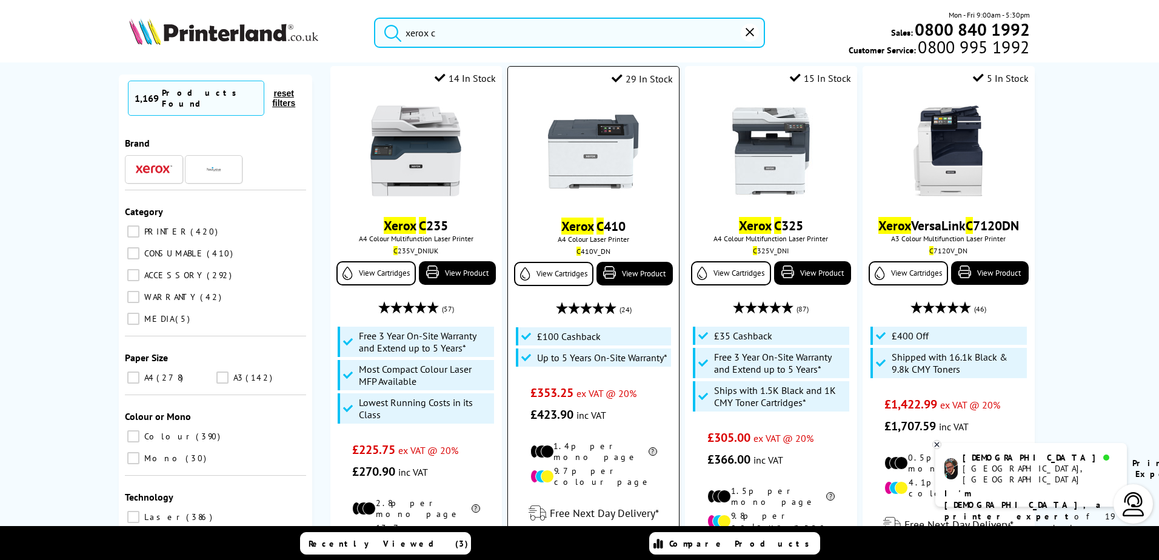
type input "xerox c"
click at [586, 143] on img at bounding box center [593, 151] width 91 height 91
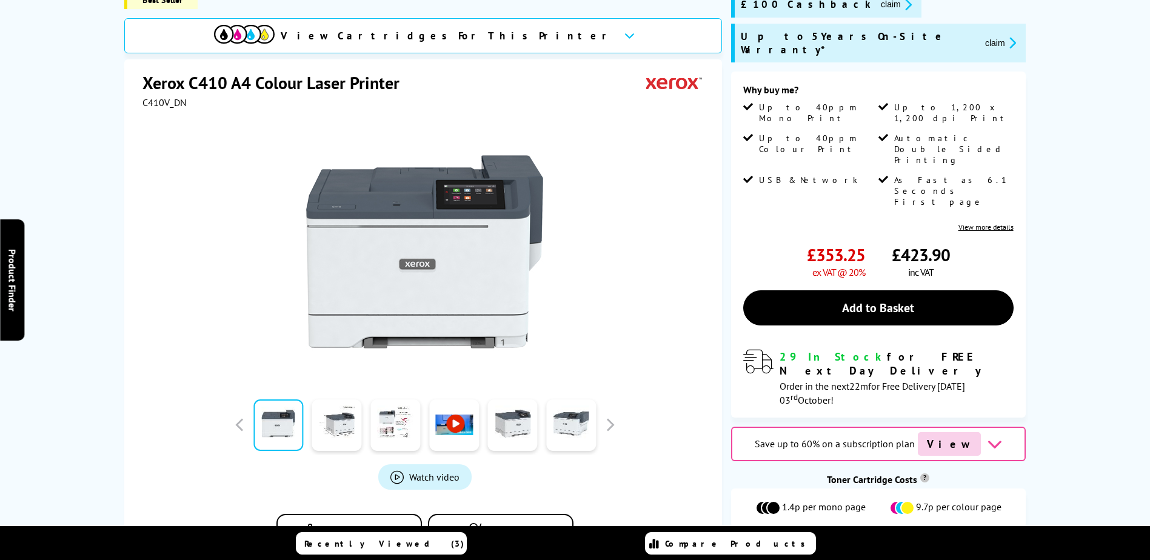
scroll to position [242, 0]
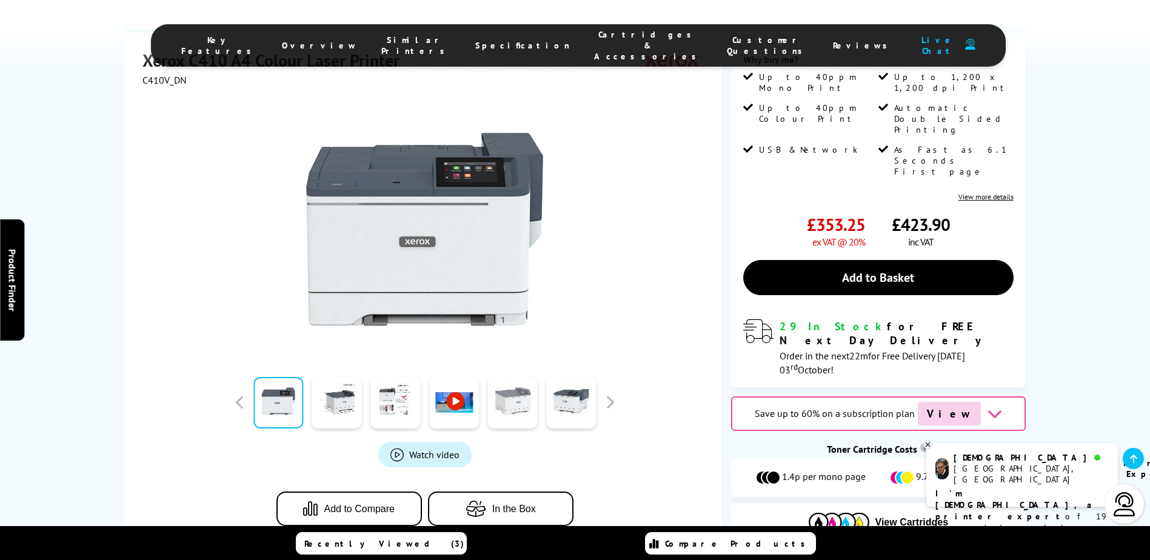
click at [526, 377] on link at bounding box center [513, 403] width 50 height 52
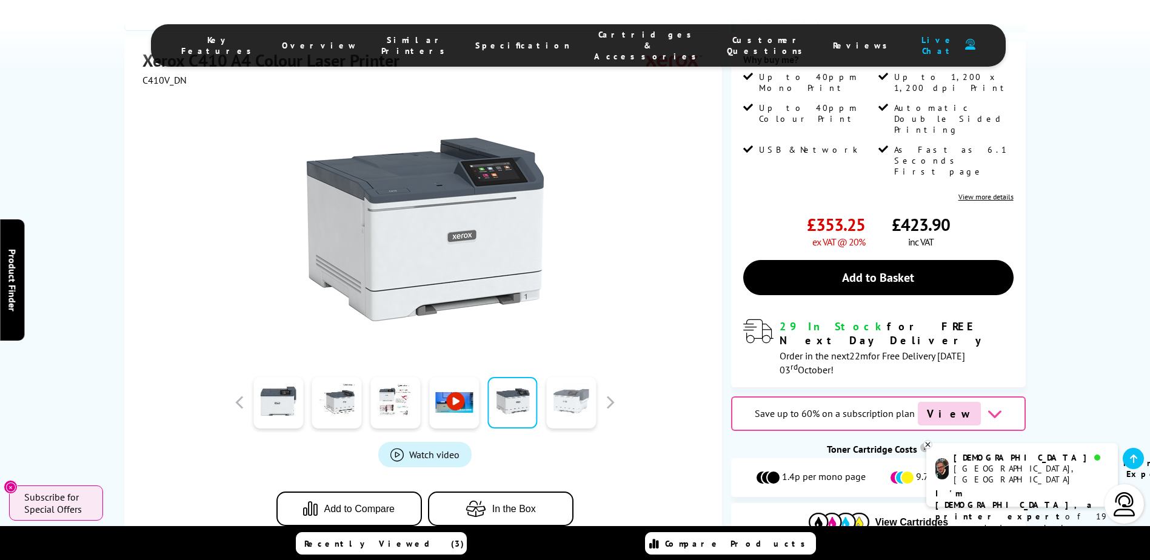
click at [580, 385] on link at bounding box center [571, 403] width 50 height 52
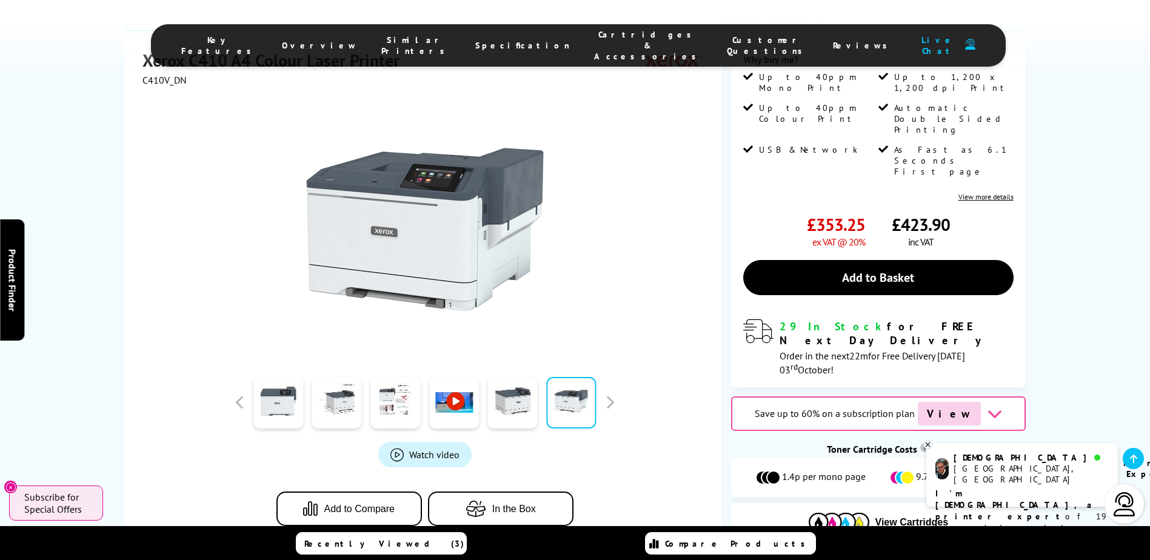
click at [606, 380] on div at bounding box center [425, 402] width 388 height 61
click at [609, 375] on div at bounding box center [425, 402] width 388 height 61
click at [615, 373] on div at bounding box center [425, 402] width 388 height 61
click at [615, 393] on button "button" at bounding box center [610, 402] width 18 height 18
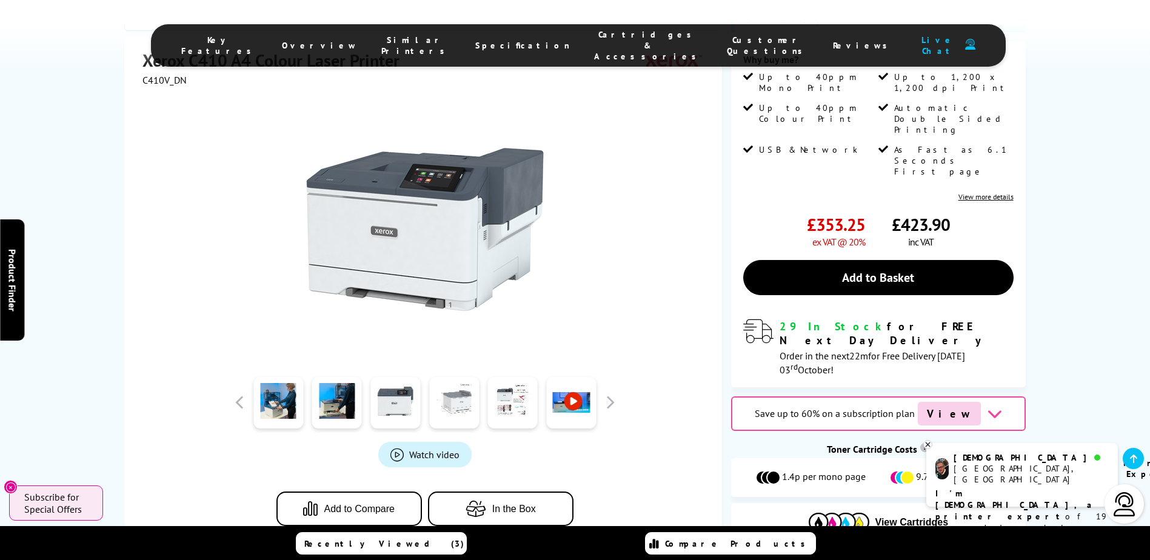
click at [476, 377] on link at bounding box center [454, 403] width 50 height 52
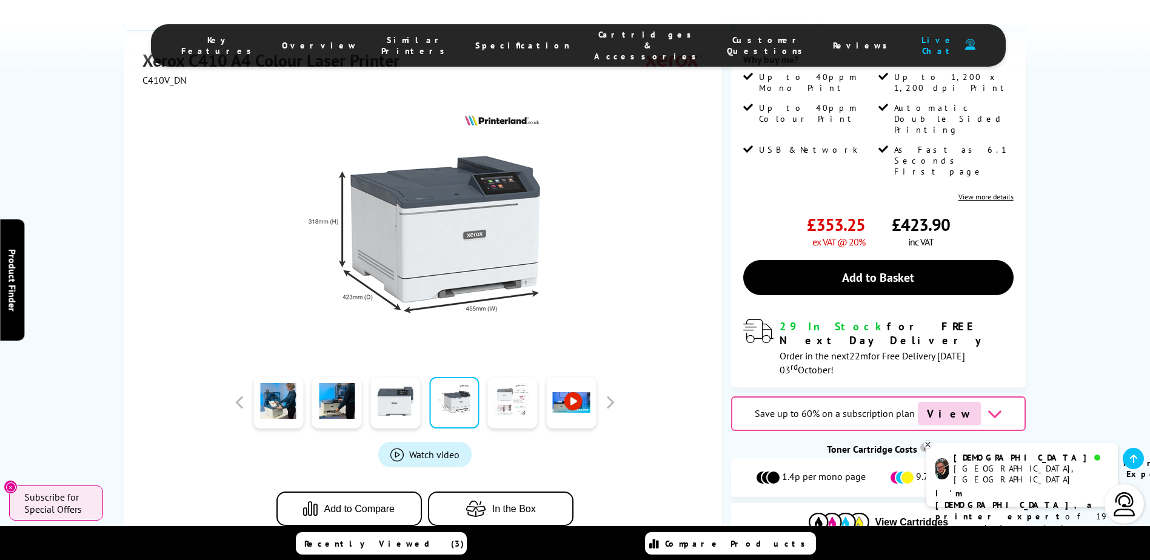
click at [496, 377] on link at bounding box center [513, 403] width 50 height 52
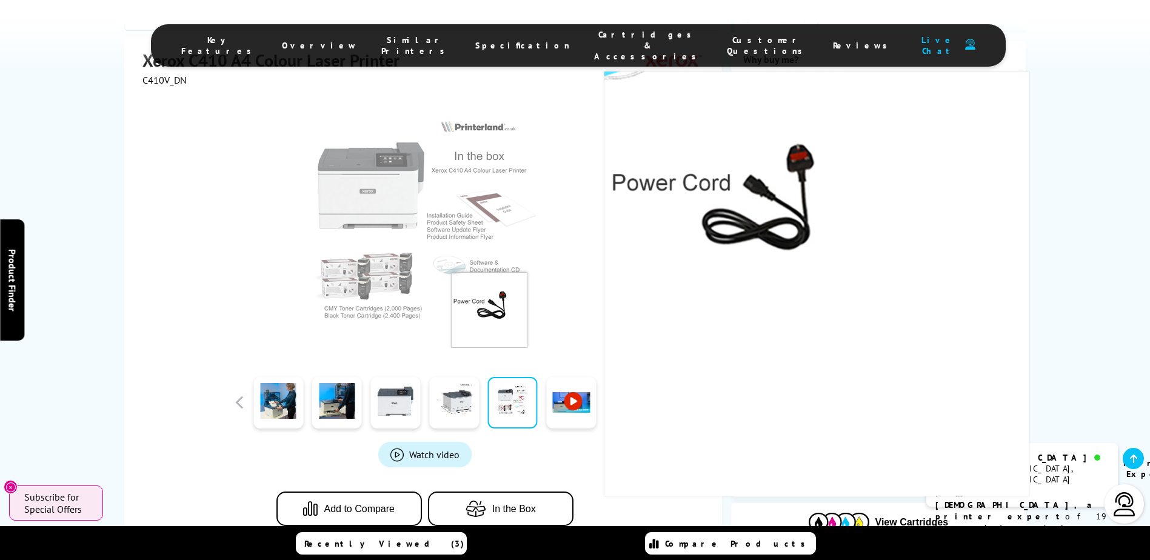
drag, startPoint x: 539, startPoint y: 287, endPoint x: 489, endPoint y: 289, distance: 50.3
click at [489, 289] on img at bounding box center [425, 229] width 238 height 238
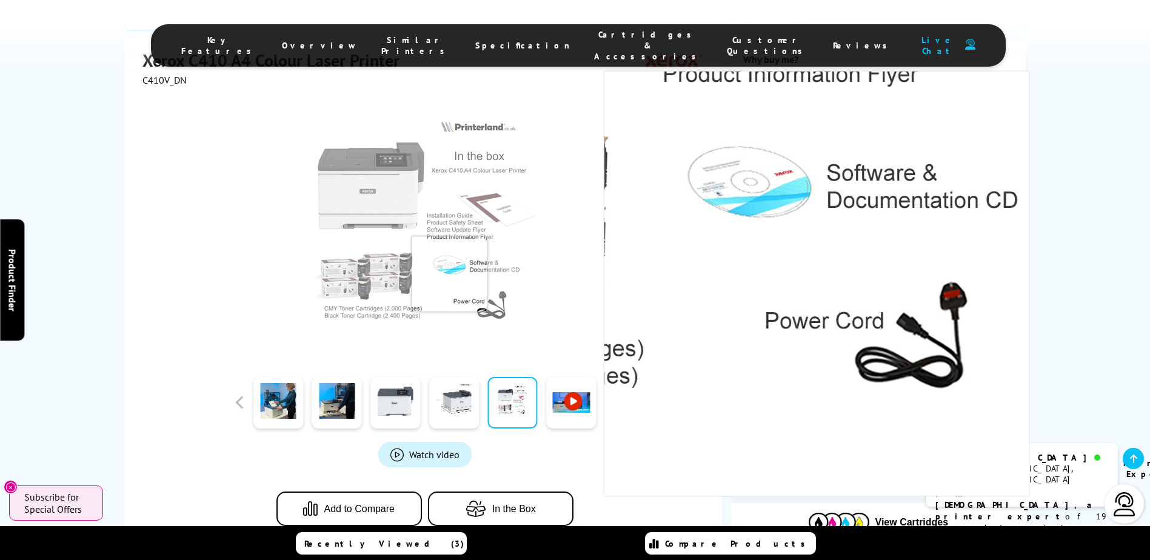
click at [449, 235] on img at bounding box center [425, 229] width 238 height 238
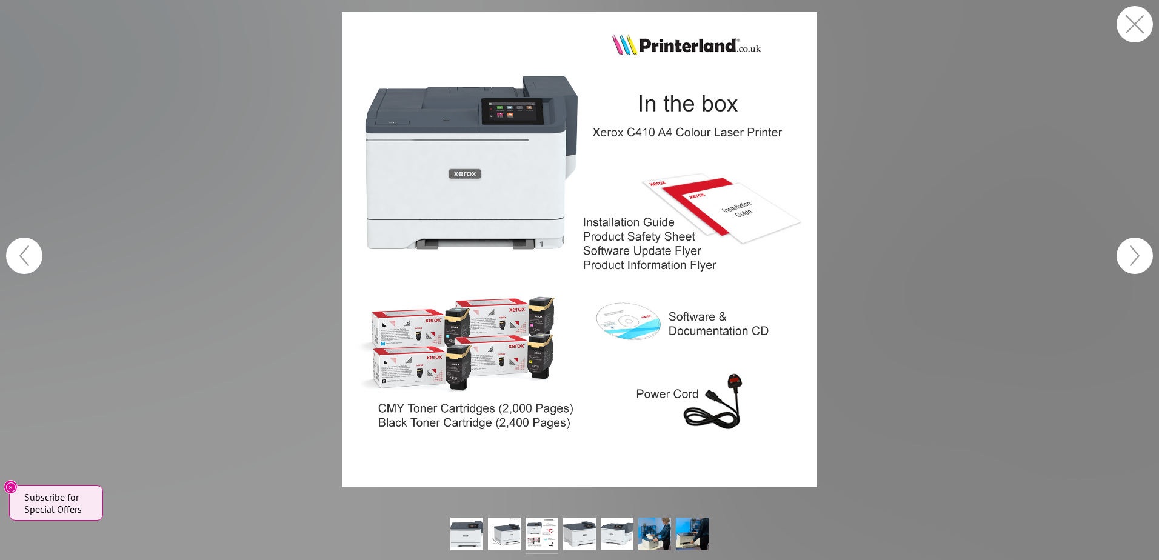
click at [1135, 246] on button "button" at bounding box center [1135, 256] width 36 height 36
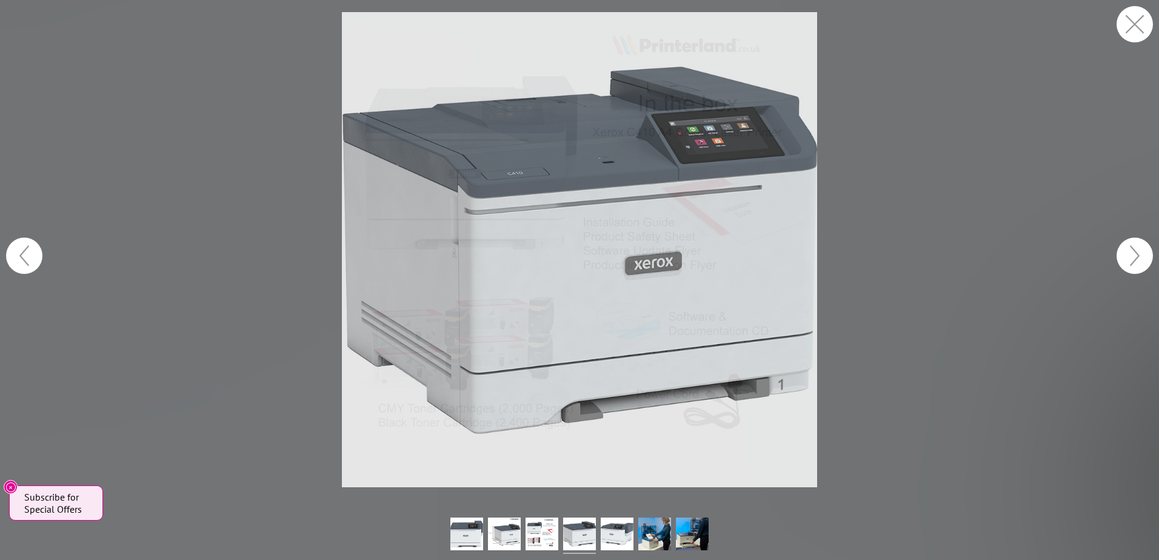
click at [1134, 255] on button "button" at bounding box center [1135, 256] width 36 height 36
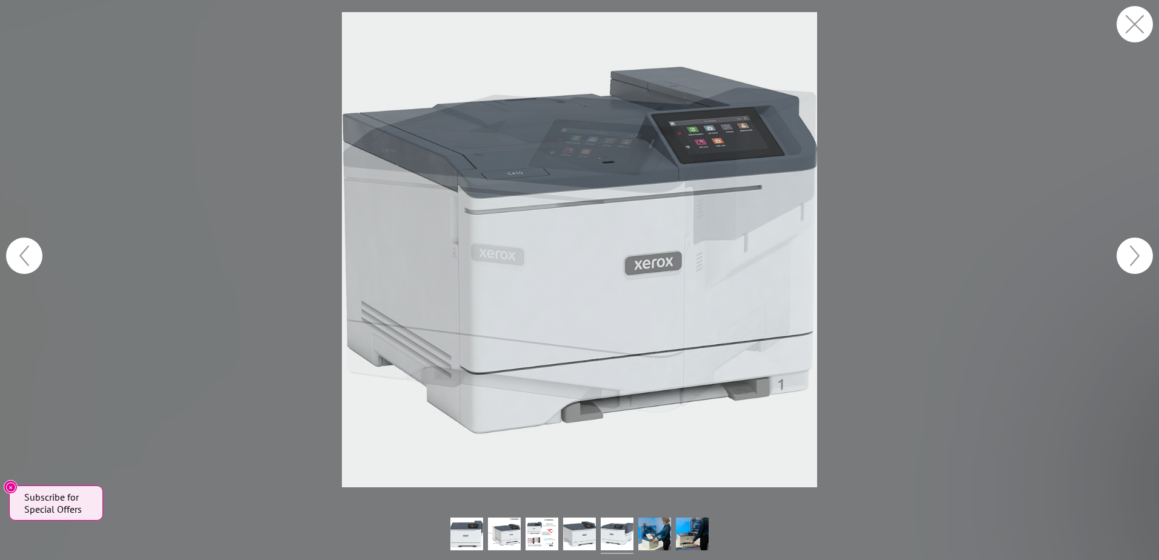
click at [1134, 255] on button "button" at bounding box center [1135, 256] width 36 height 36
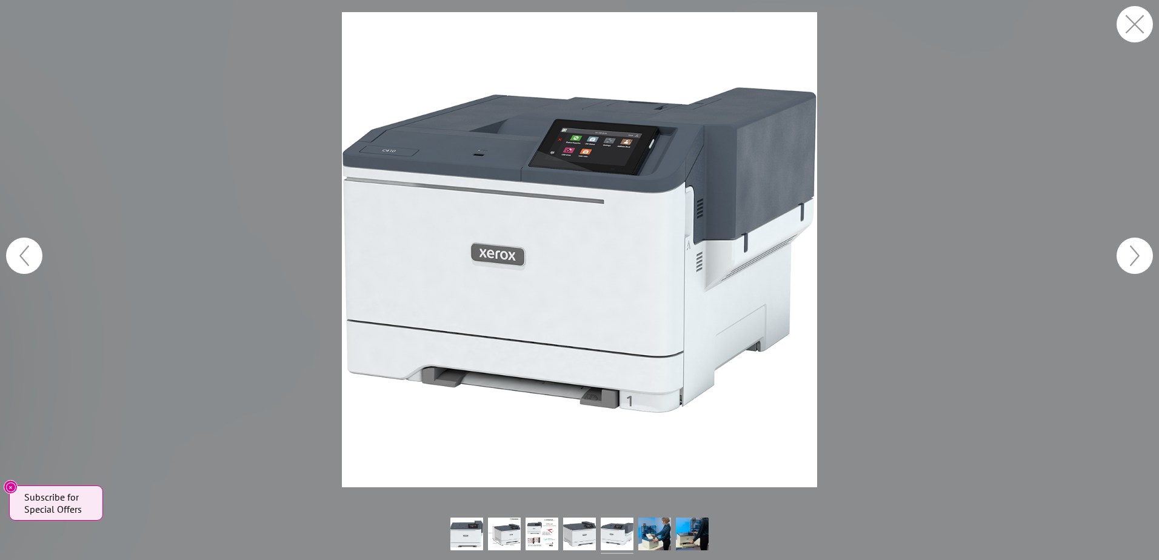
click at [1134, 255] on button "button" at bounding box center [1135, 256] width 36 height 36
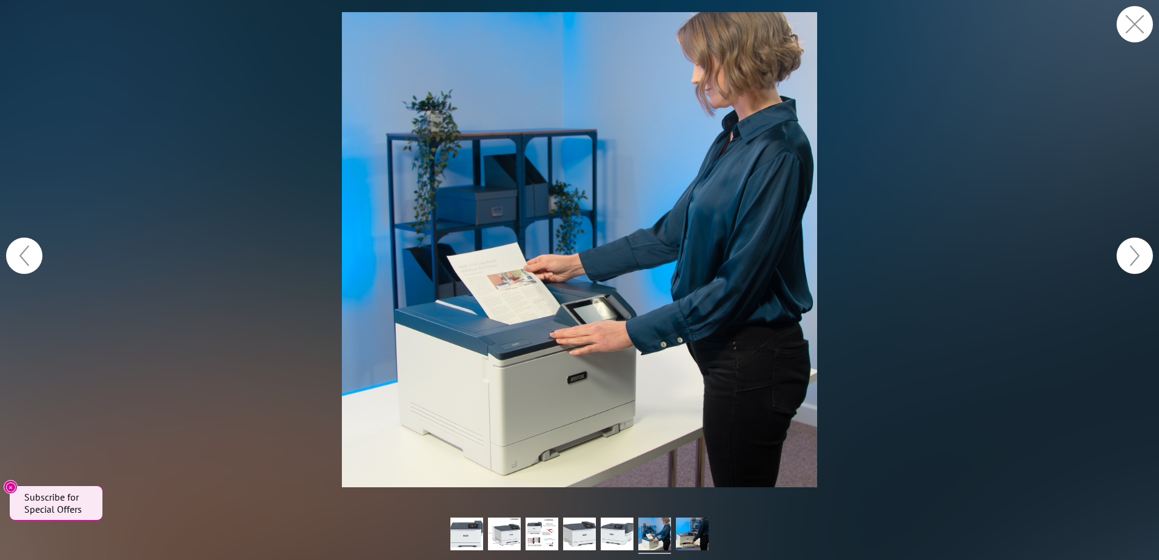
click at [1137, 250] on button "button" at bounding box center [1135, 256] width 36 height 36
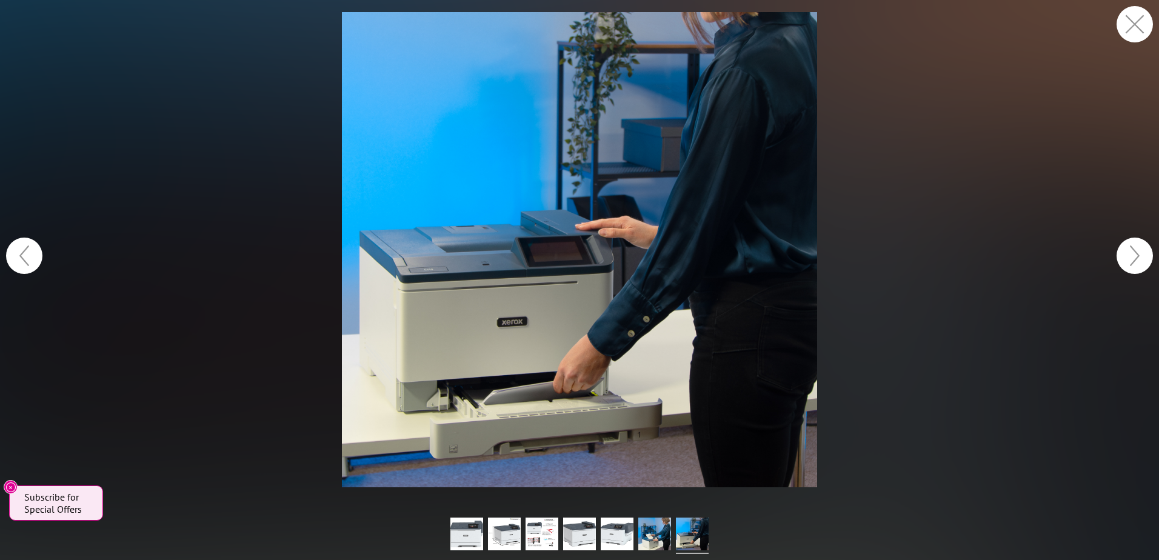
click at [1137, 250] on button "button" at bounding box center [1135, 256] width 36 height 36
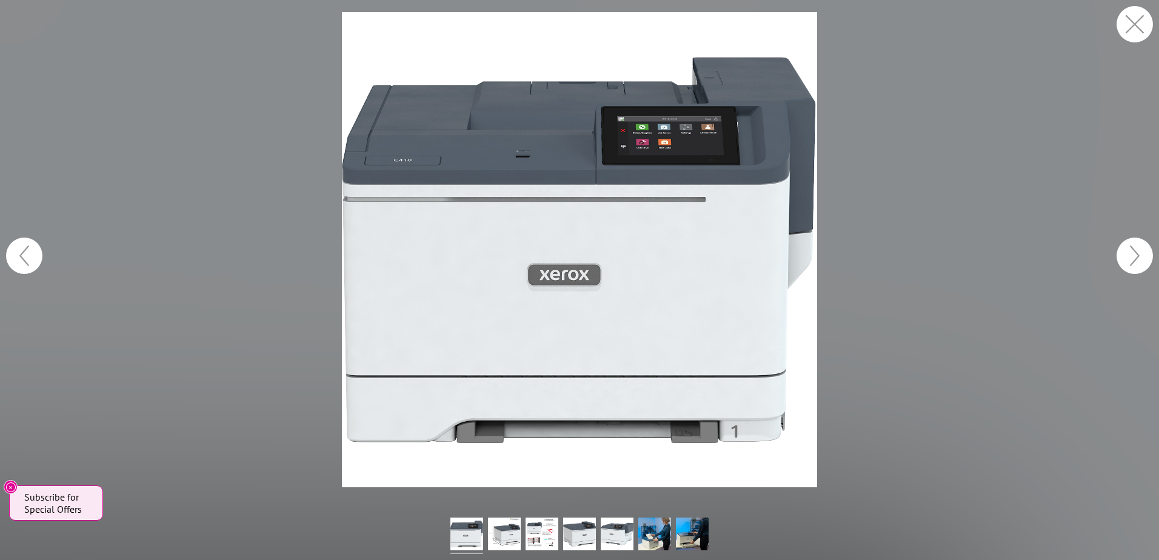
click at [1137, 250] on button "button" at bounding box center [1135, 256] width 36 height 36
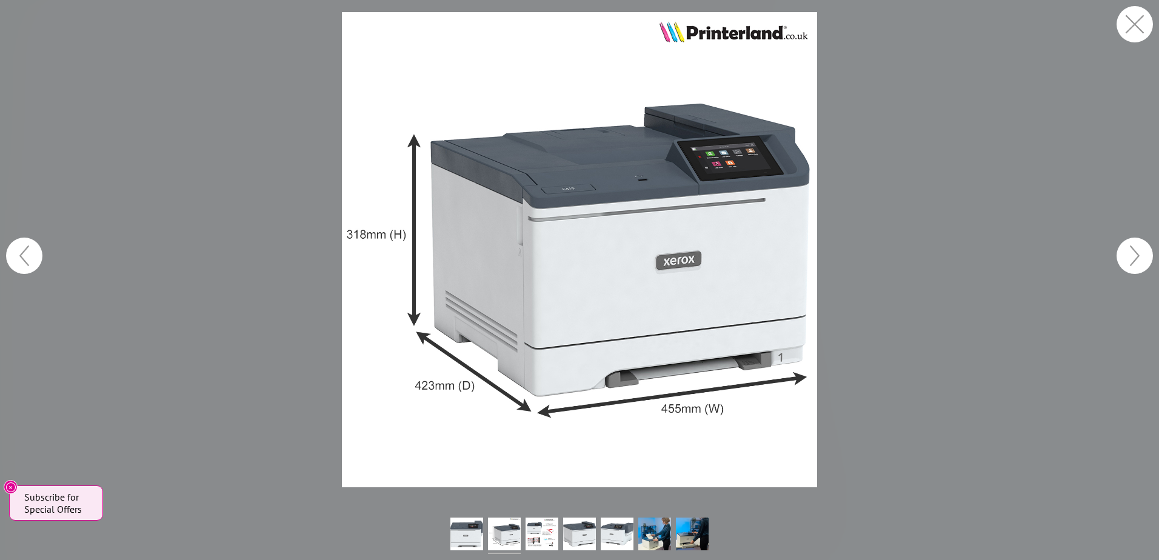
click at [1137, 250] on button "button" at bounding box center [1135, 256] width 36 height 36
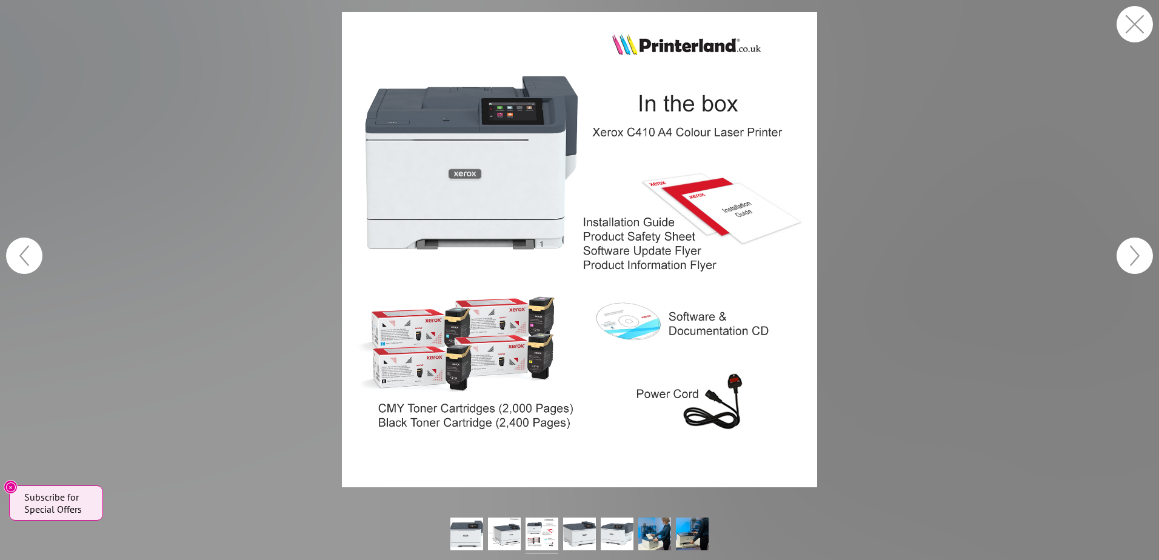
click at [1137, 250] on button "button" at bounding box center [1135, 256] width 36 height 36
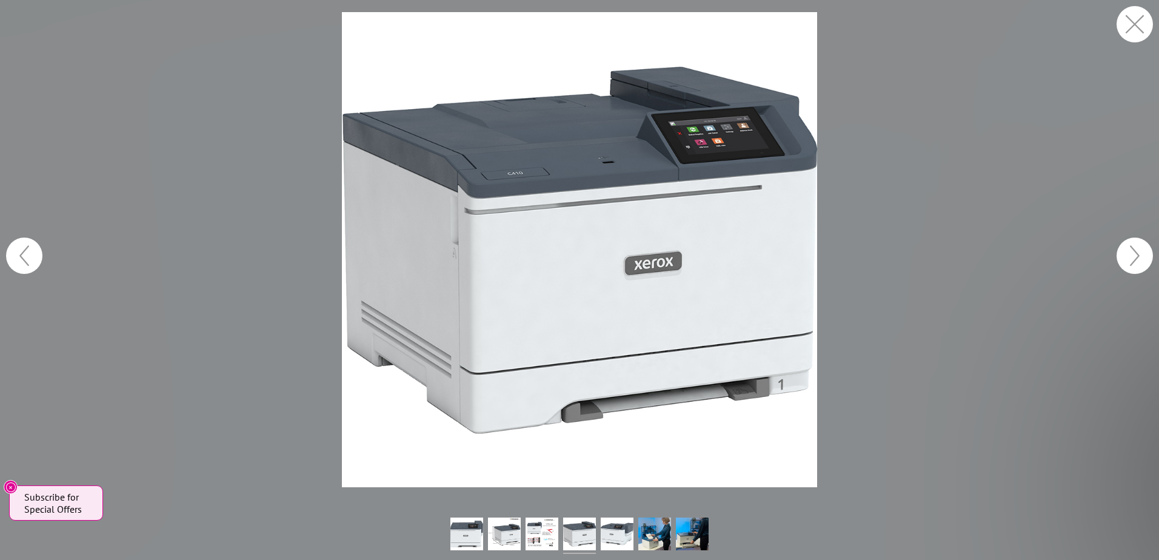
click at [1137, 250] on button "button" at bounding box center [1135, 256] width 36 height 36
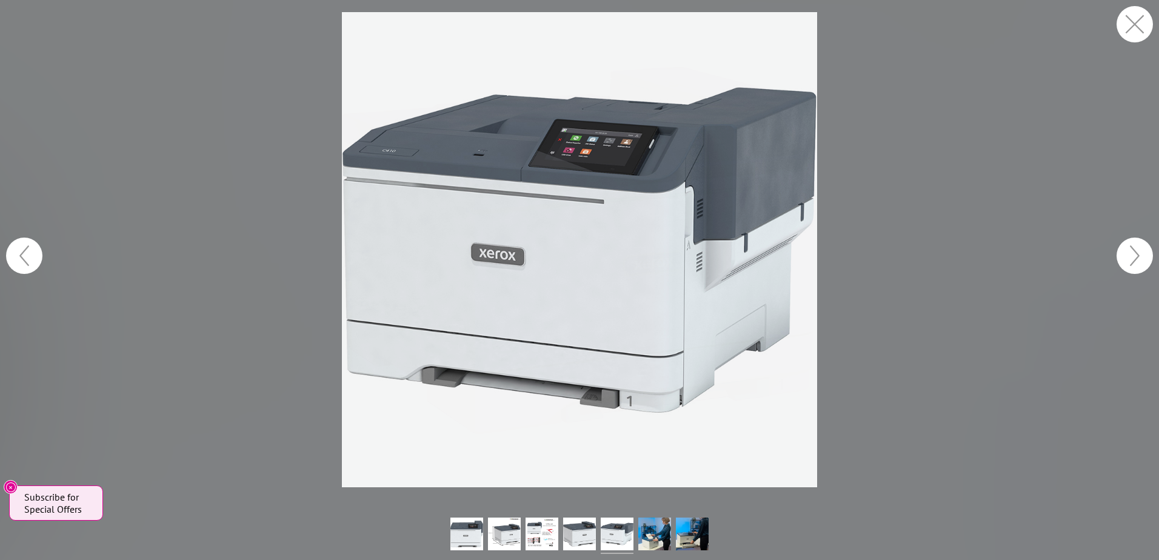
click at [1137, 250] on button "button" at bounding box center [1135, 256] width 36 height 36
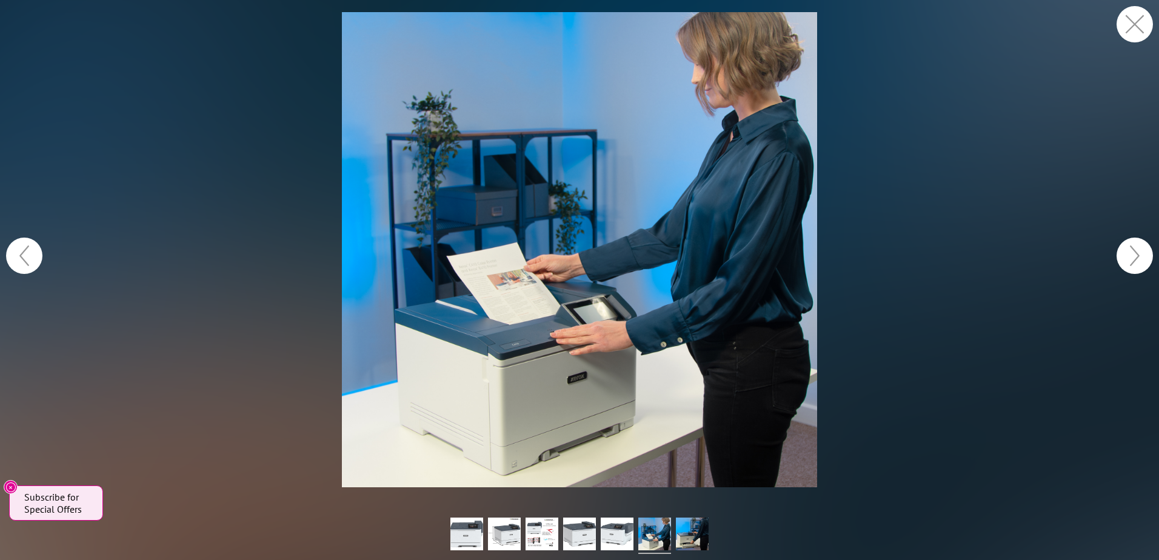
click at [1137, 250] on button "button" at bounding box center [1135, 256] width 36 height 36
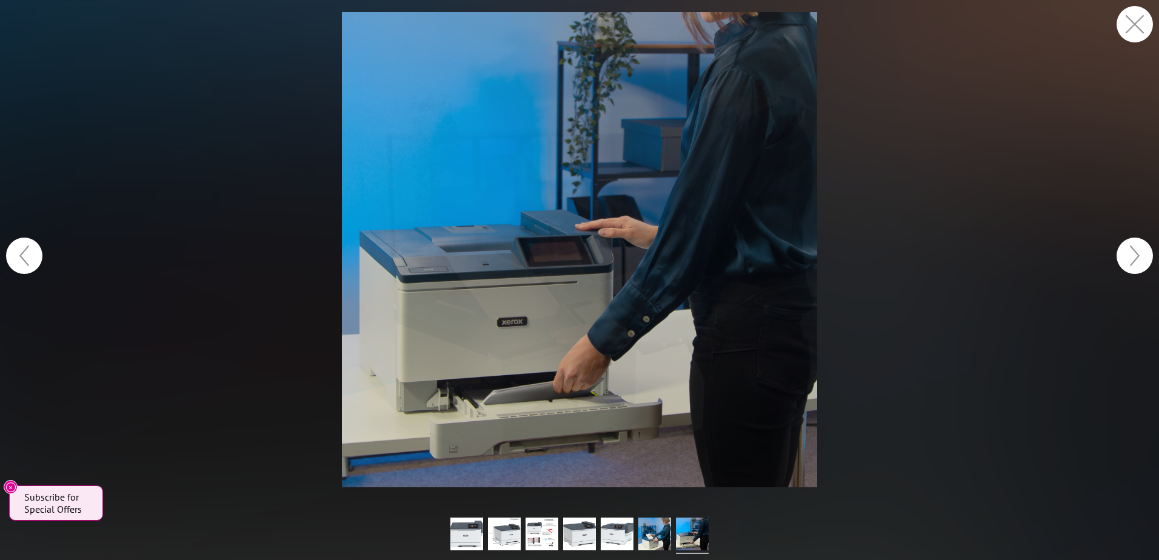
click at [1137, 250] on button "button" at bounding box center [1135, 256] width 36 height 36
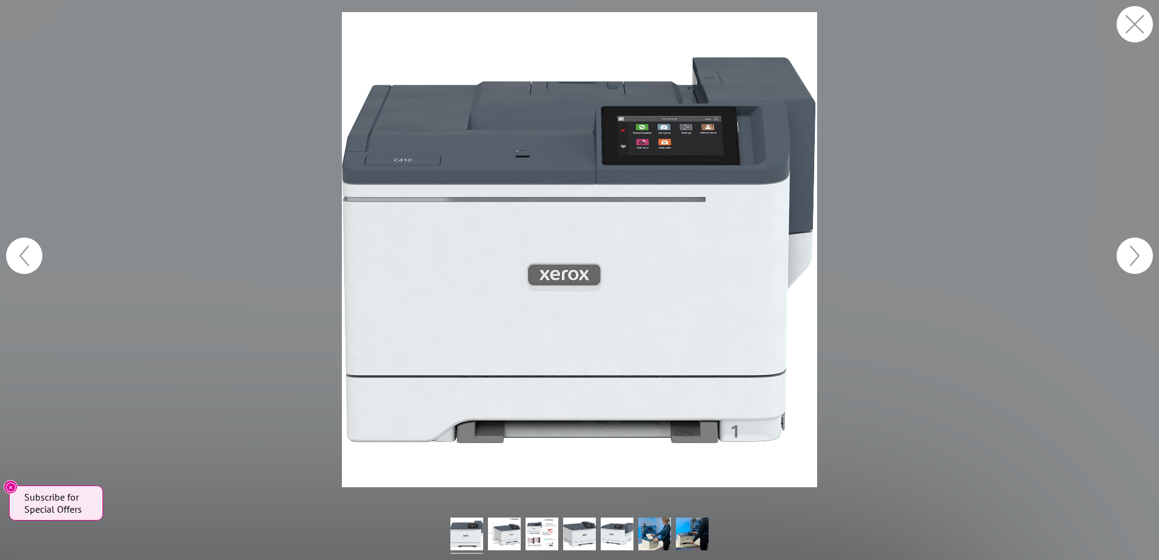
click at [1131, 17] on button "button" at bounding box center [1135, 24] width 36 height 36
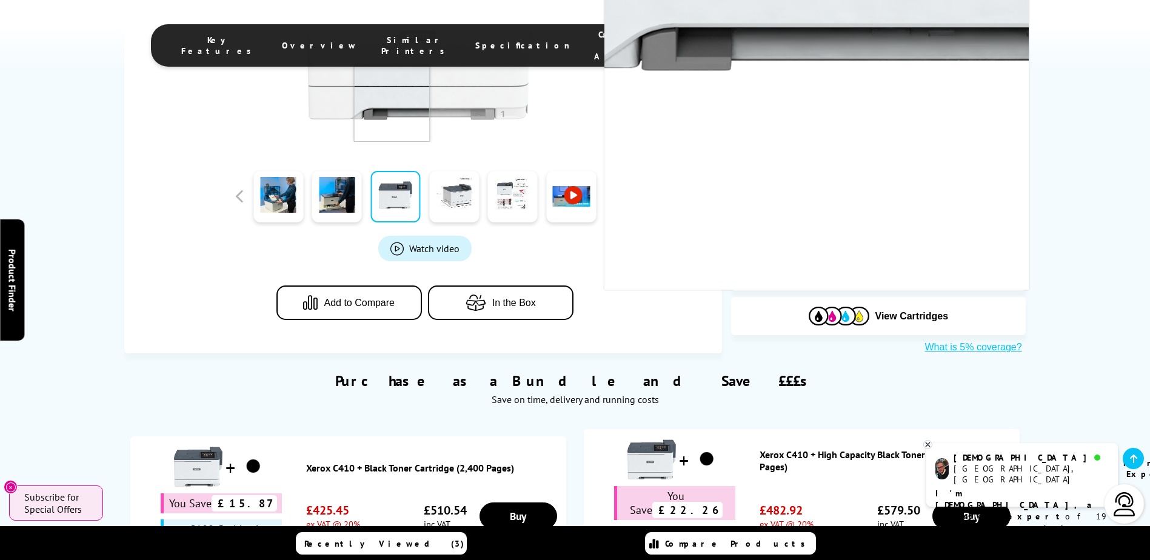
scroll to position [546, 0]
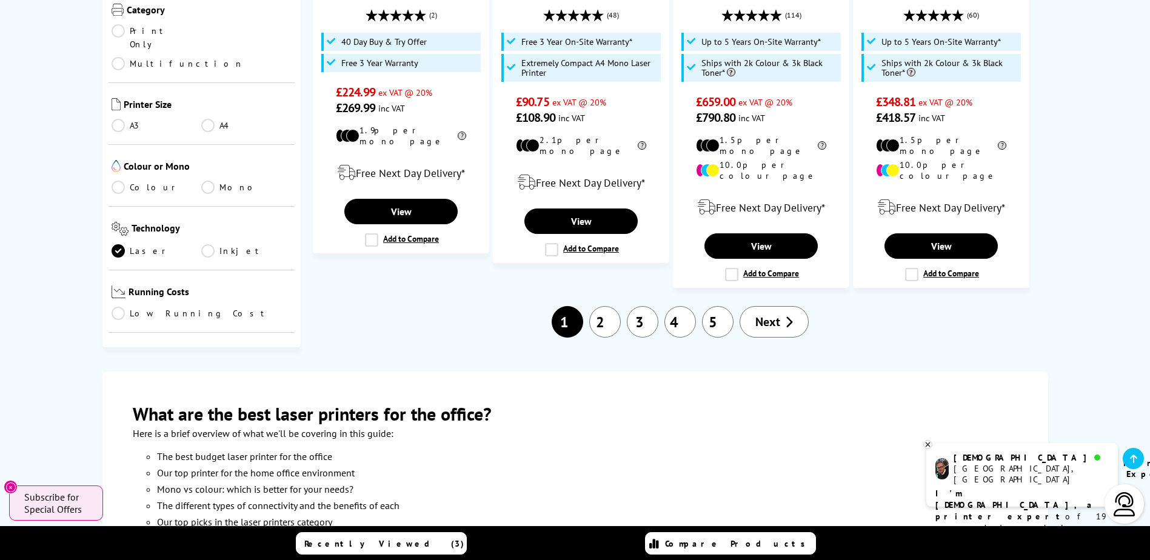
scroll to position [1637, 0]
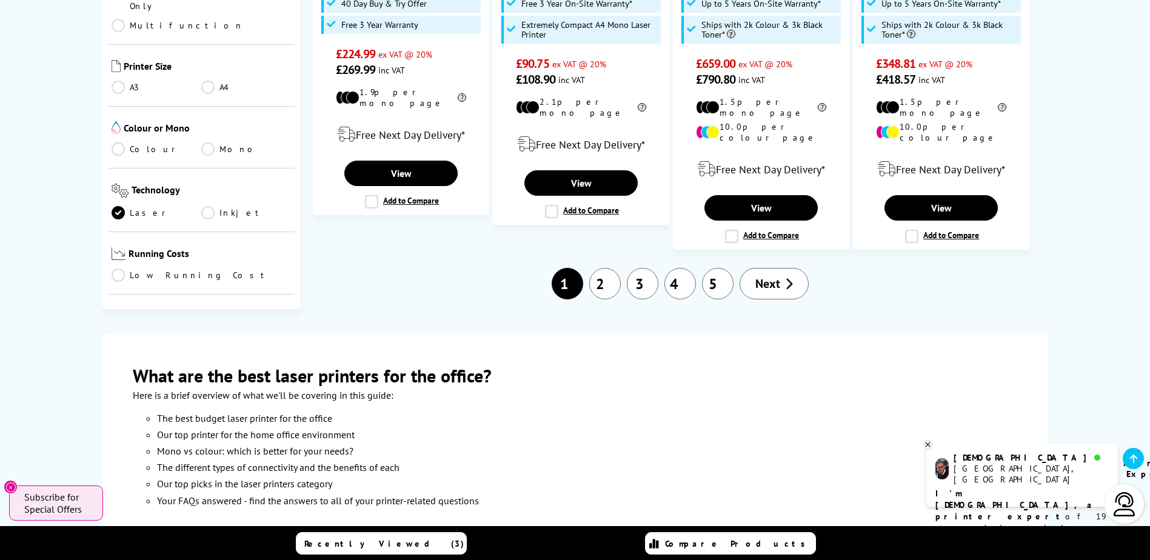
click at [609, 268] on link "2" at bounding box center [605, 284] width 32 height 32
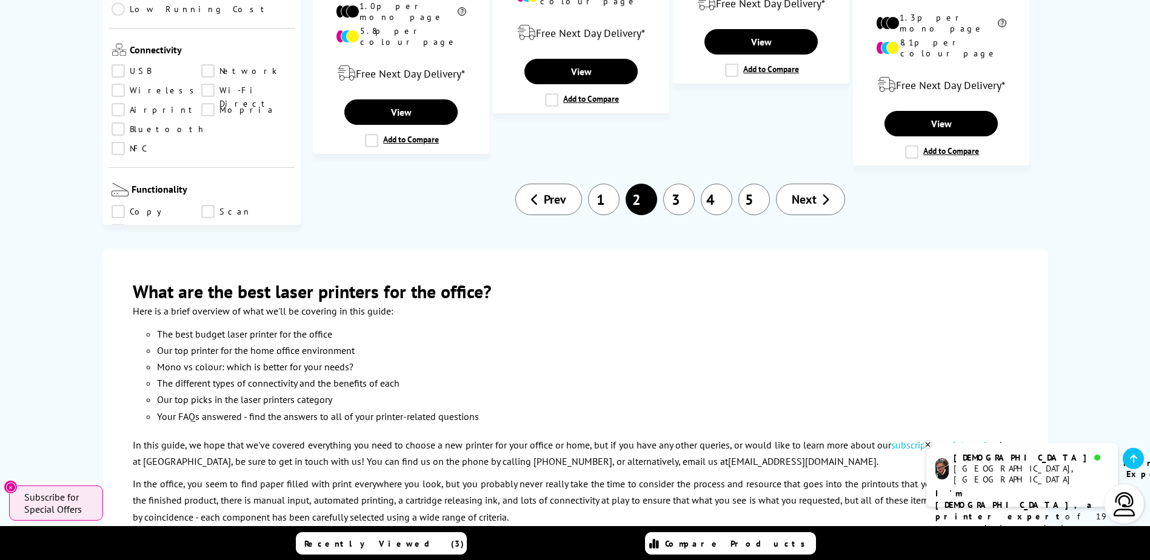
scroll to position [1516, 0]
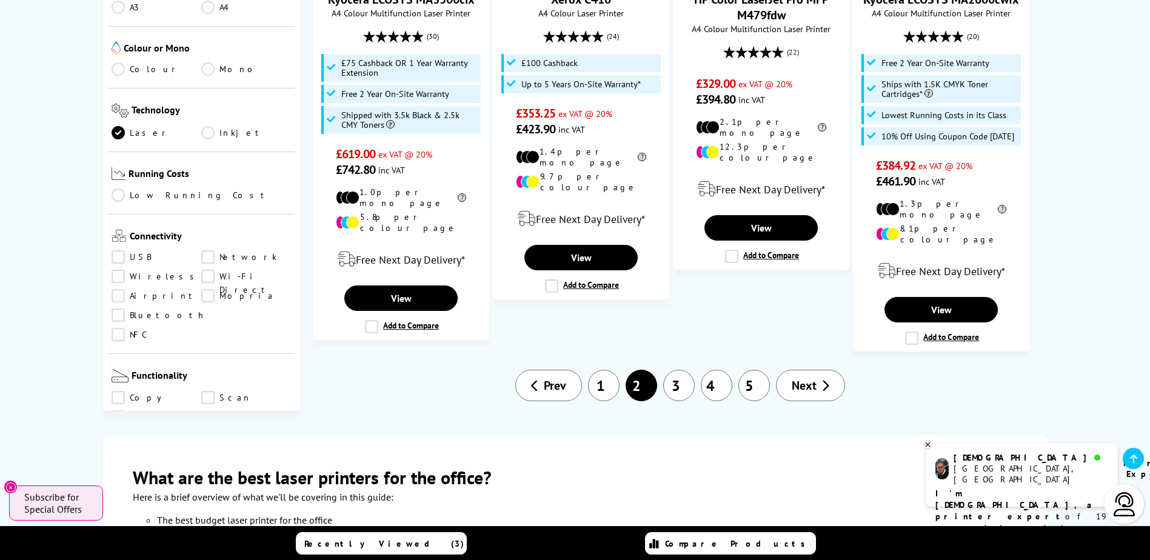
click at [675, 370] on link "3" at bounding box center [679, 386] width 32 height 32
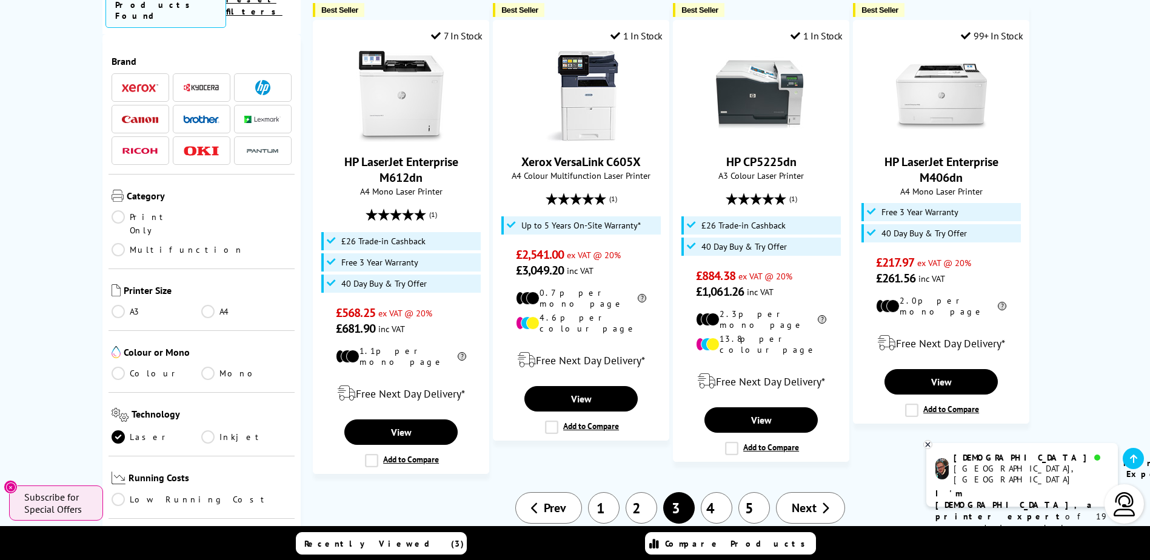
scroll to position [1516, 0]
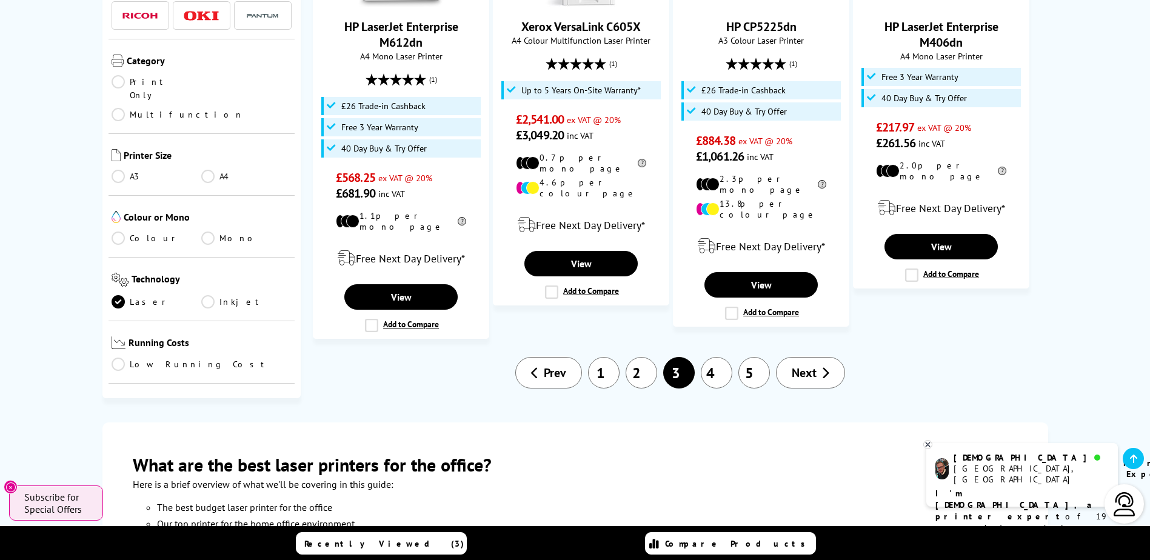
click at [711, 357] on link "4" at bounding box center [717, 373] width 32 height 32
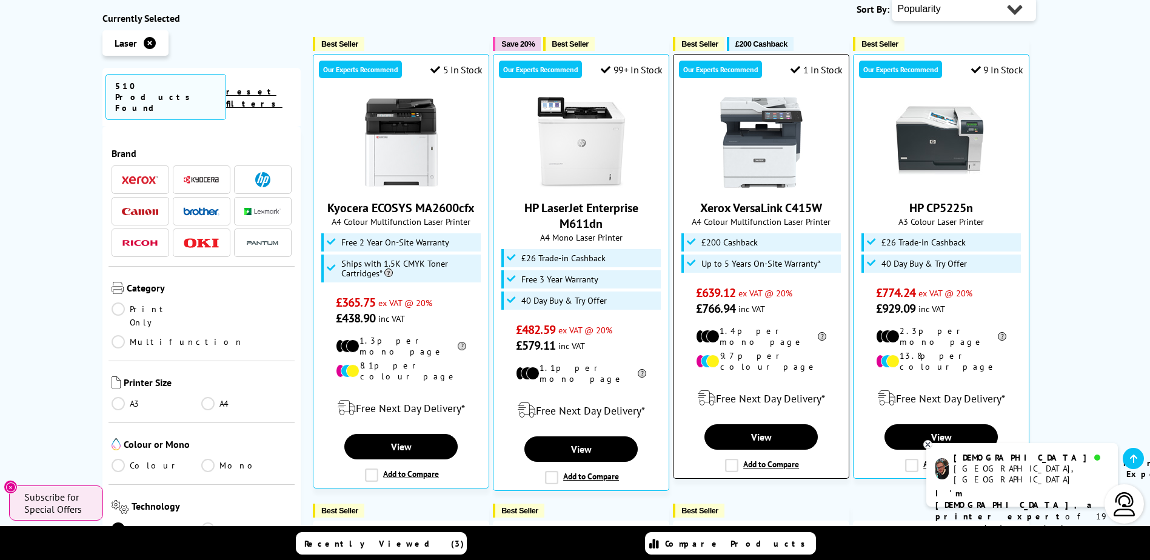
scroll to position [485, 0]
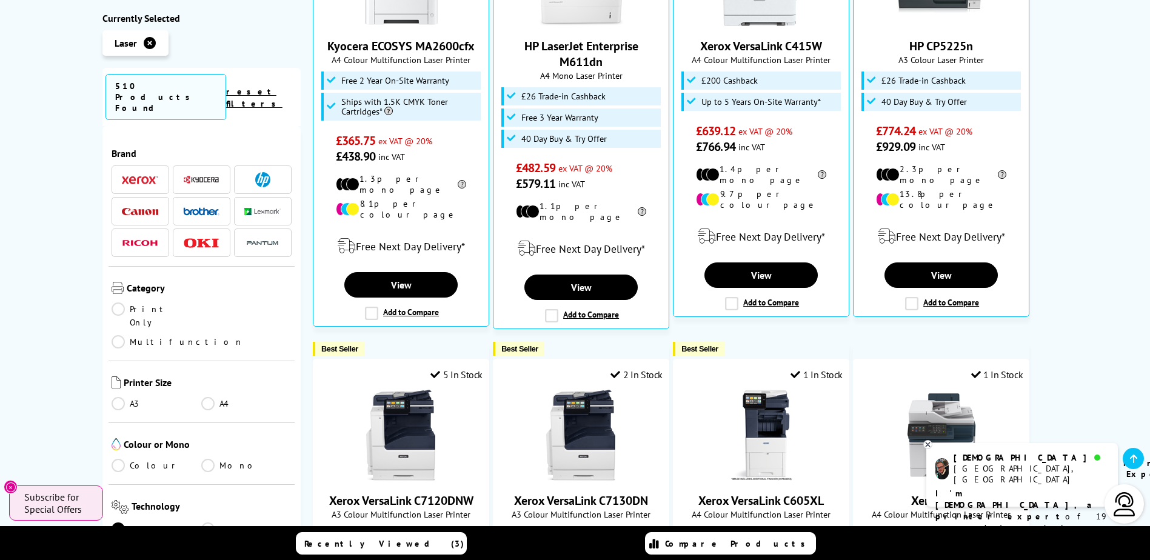
click at [930, 446] on icon at bounding box center [928, 444] width 8 height 9
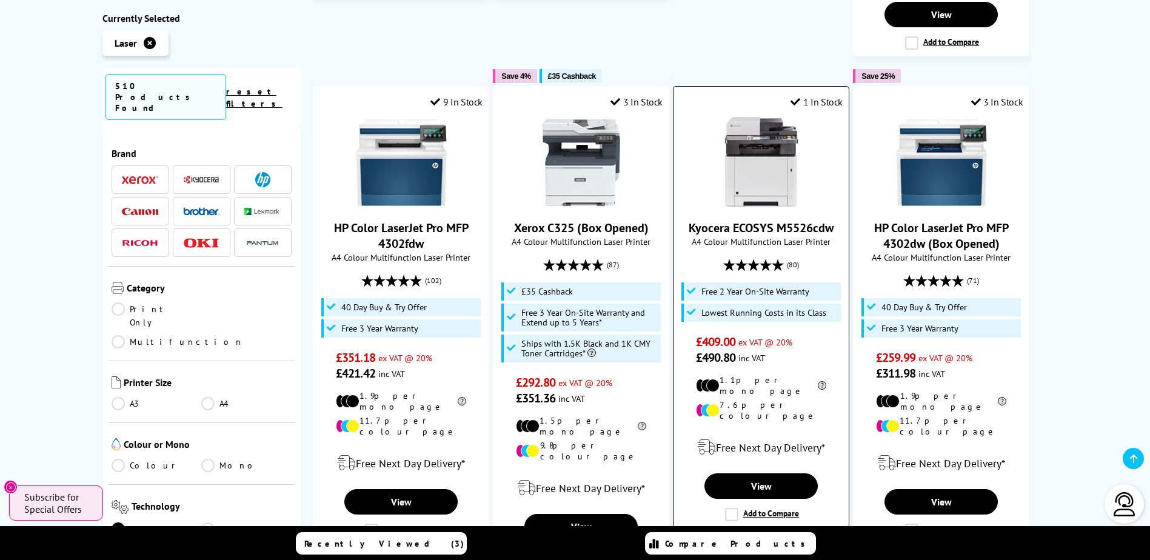
scroll to position [1455, 0]
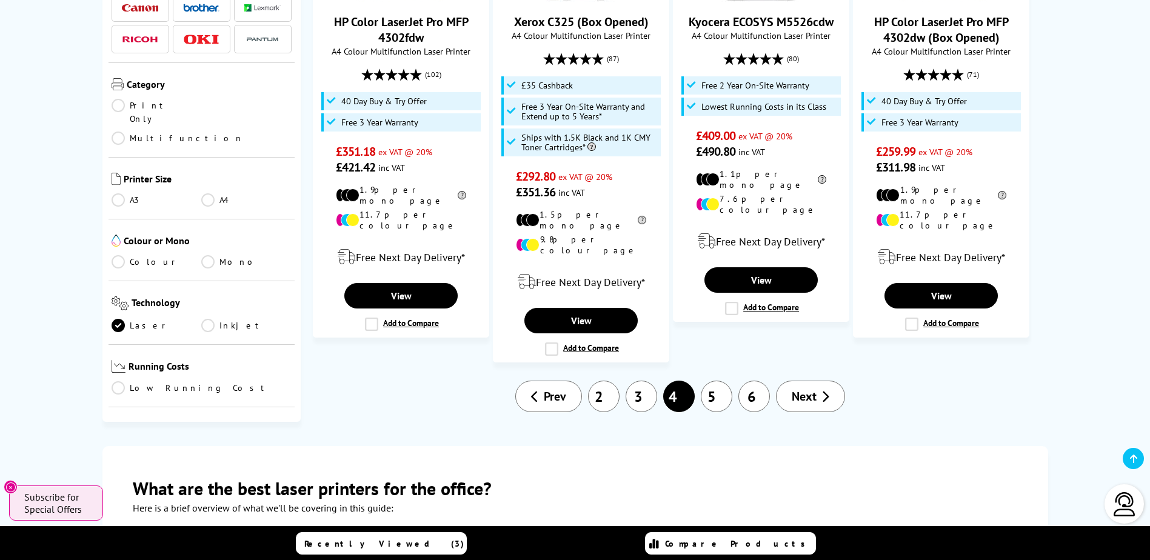
click at [723, 381] on link "5" at bounding box center [717, 397] width 32 height 32
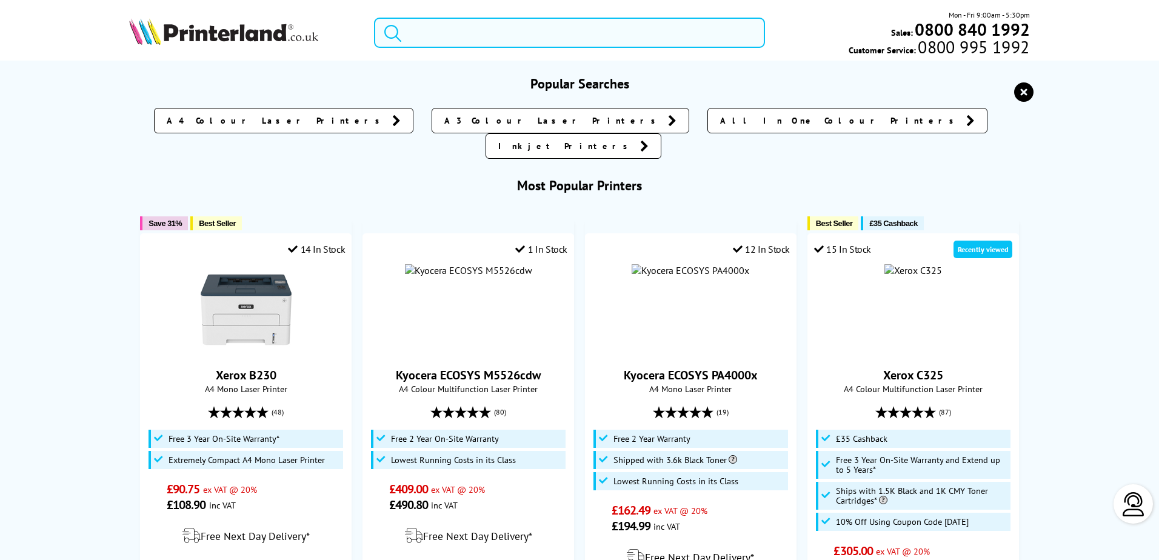
click at [496, 34] on input "search" at bounding box center [569, 33] width 391 height 30
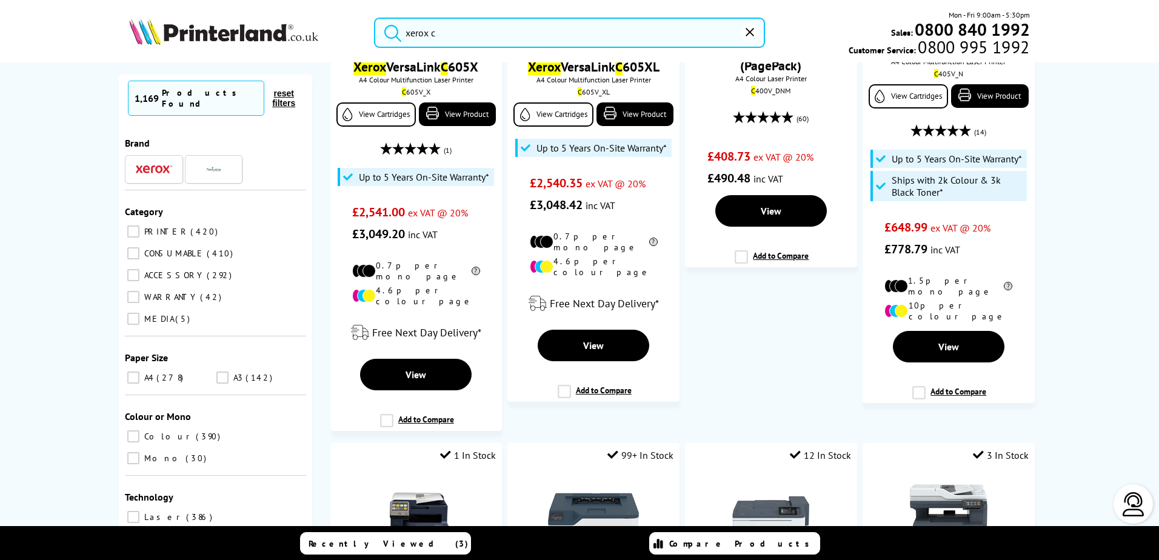
scroll to position [2182, 0]
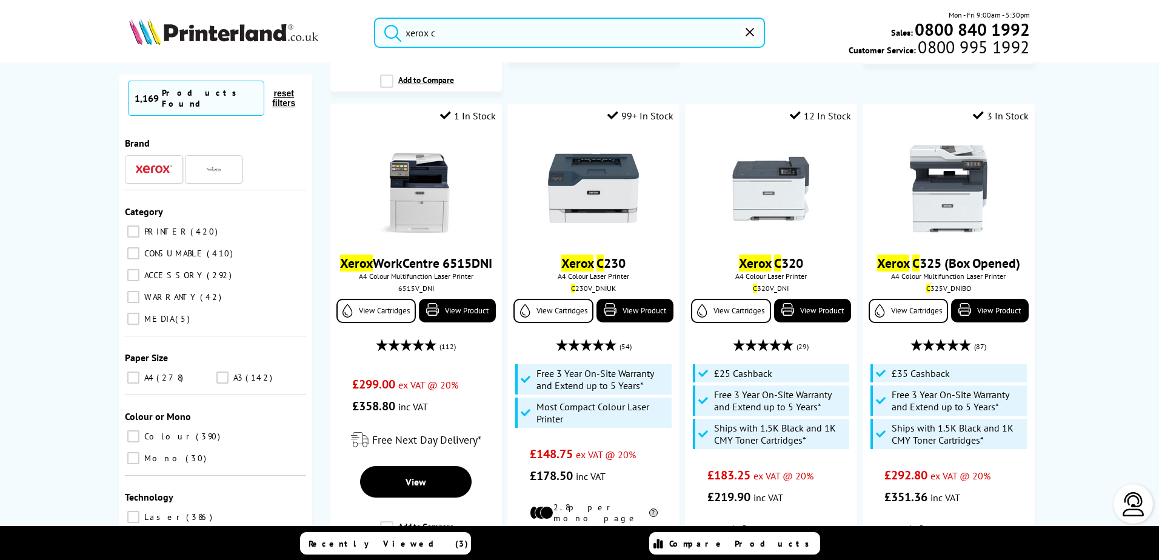
type input "xerox c"
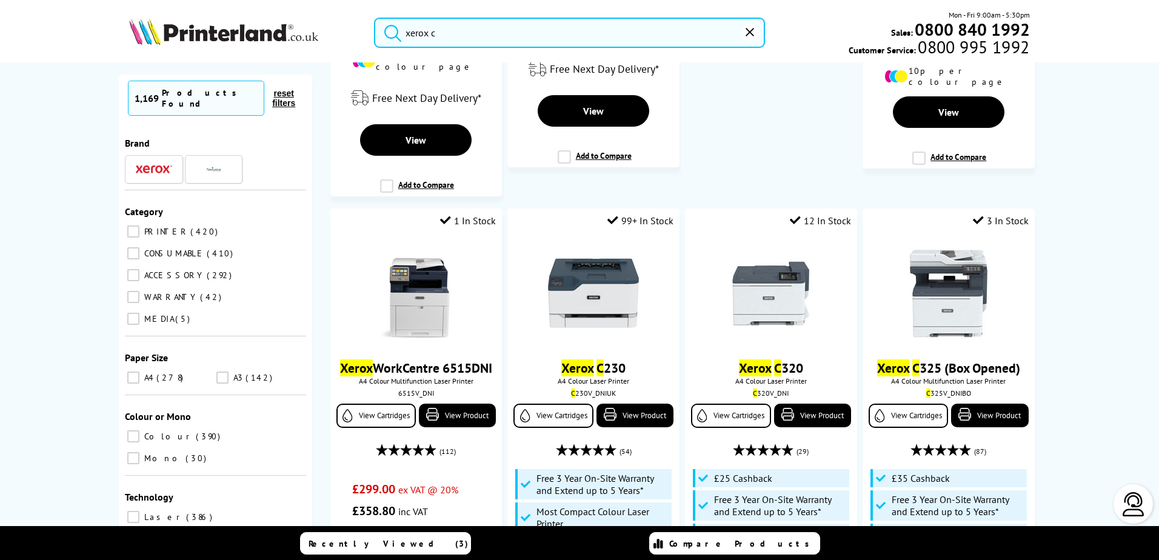
scroll to position [2265, 0]
